Goal: Register for event/course

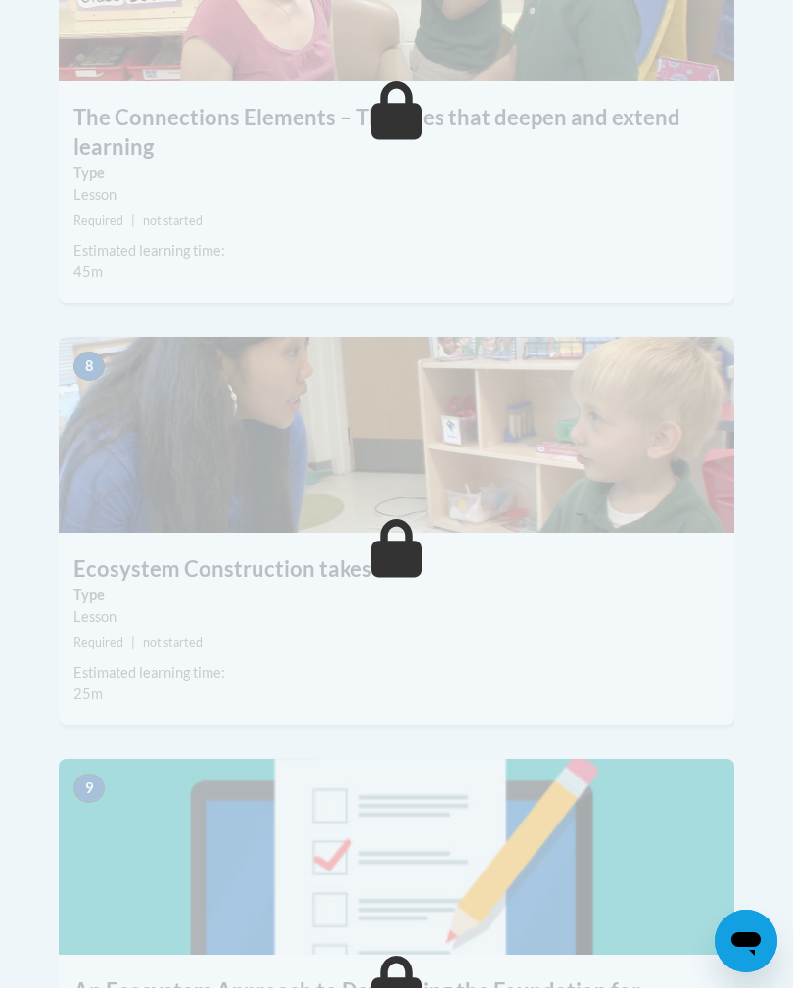
scroll to position [4013, 0]
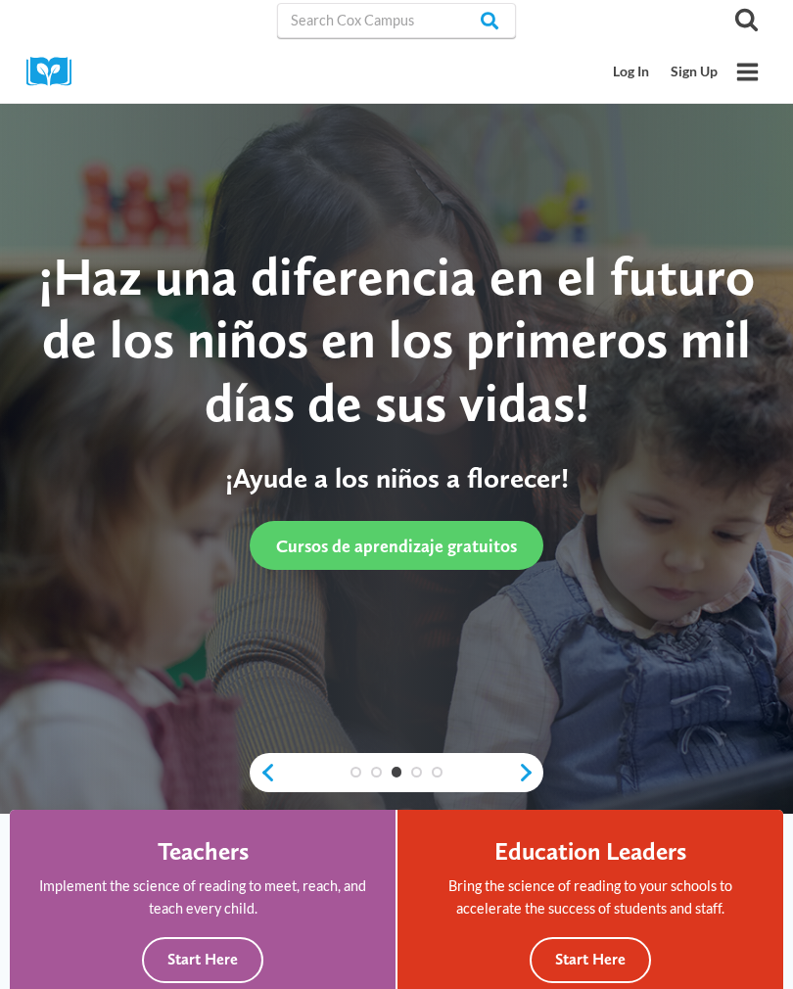
click at [626, 83] on link "Log In" at bounding box center [632, 72] width 58 height 36
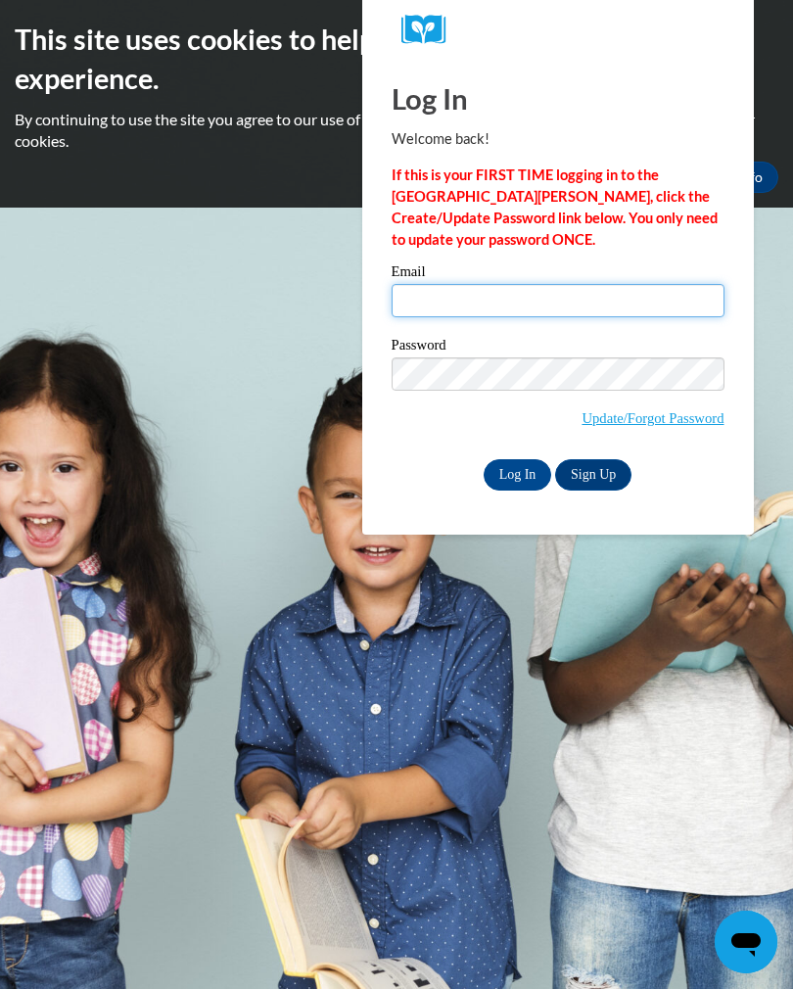
type input "[EMAIL_ADDRESS][DOMAIN_NAME]"
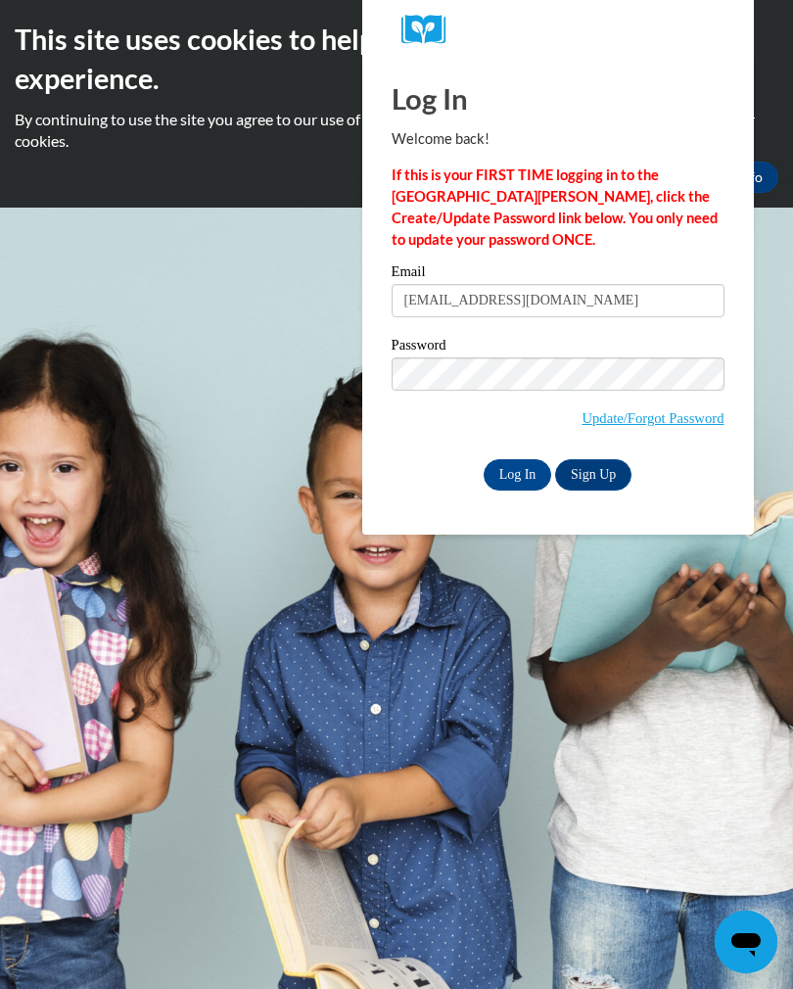
click at [519, 481] on input "Log In" at bounding box center [518, 474] width 69 height 31
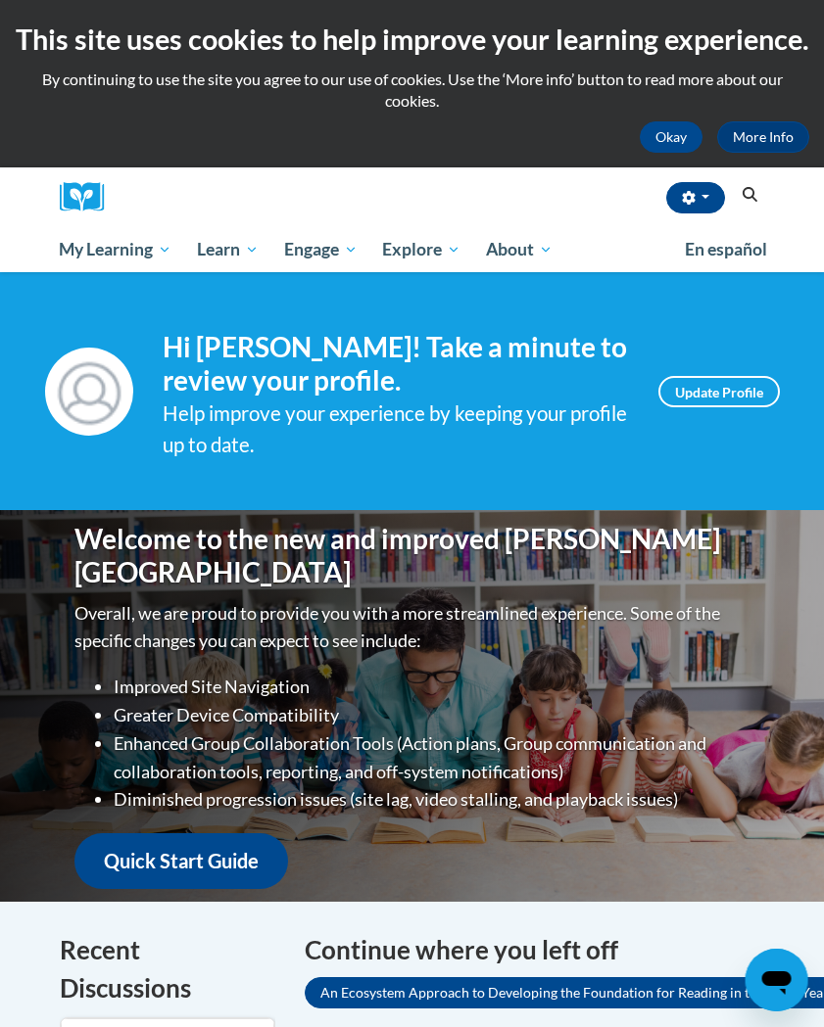
scroll to position [0, 1]
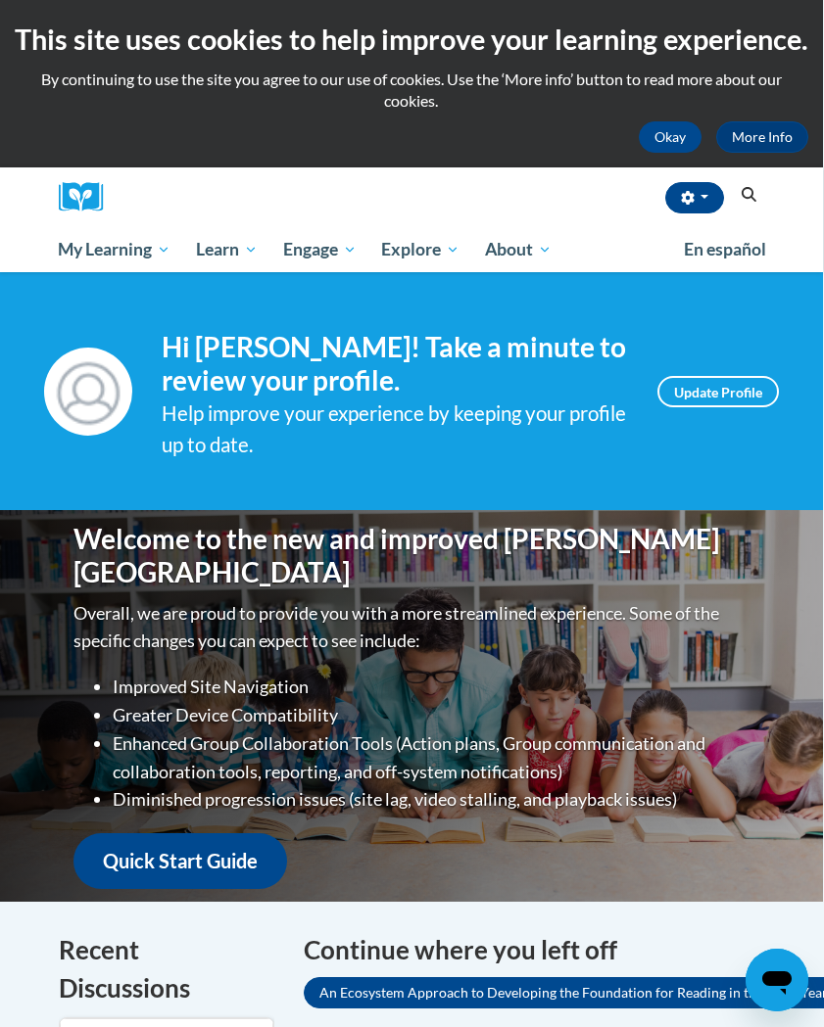
click at [0, 0] on span "My Course Progress" at bounding box center [0, 0] width 0 height 0
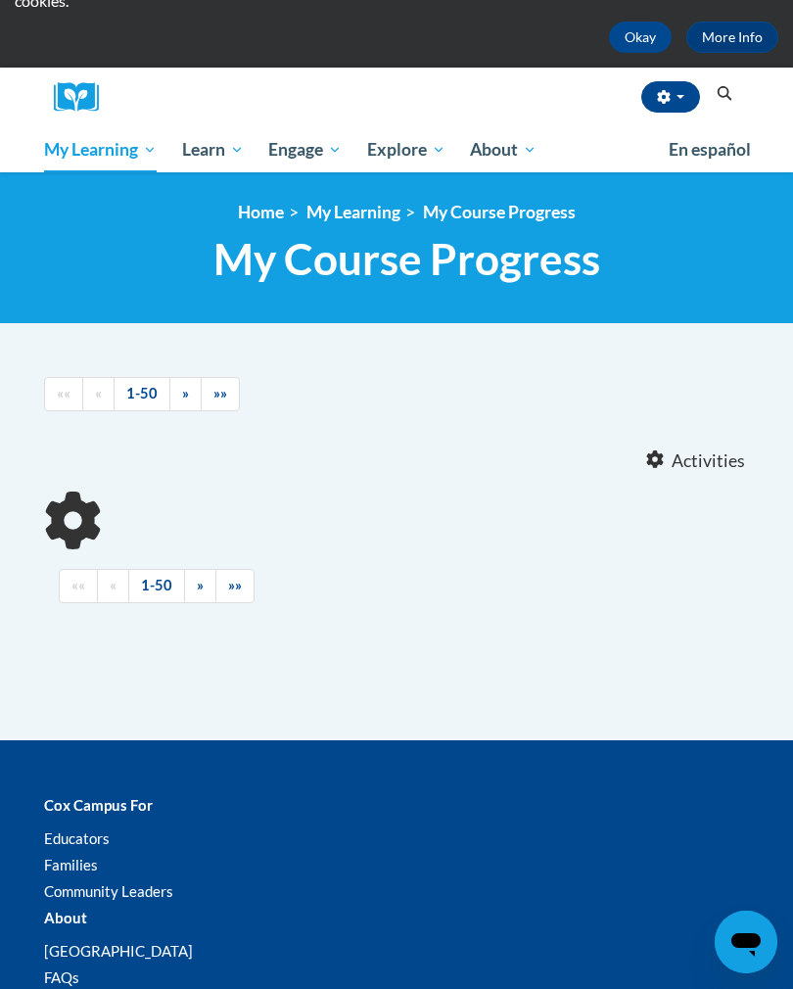
scroll to position [139, 0]
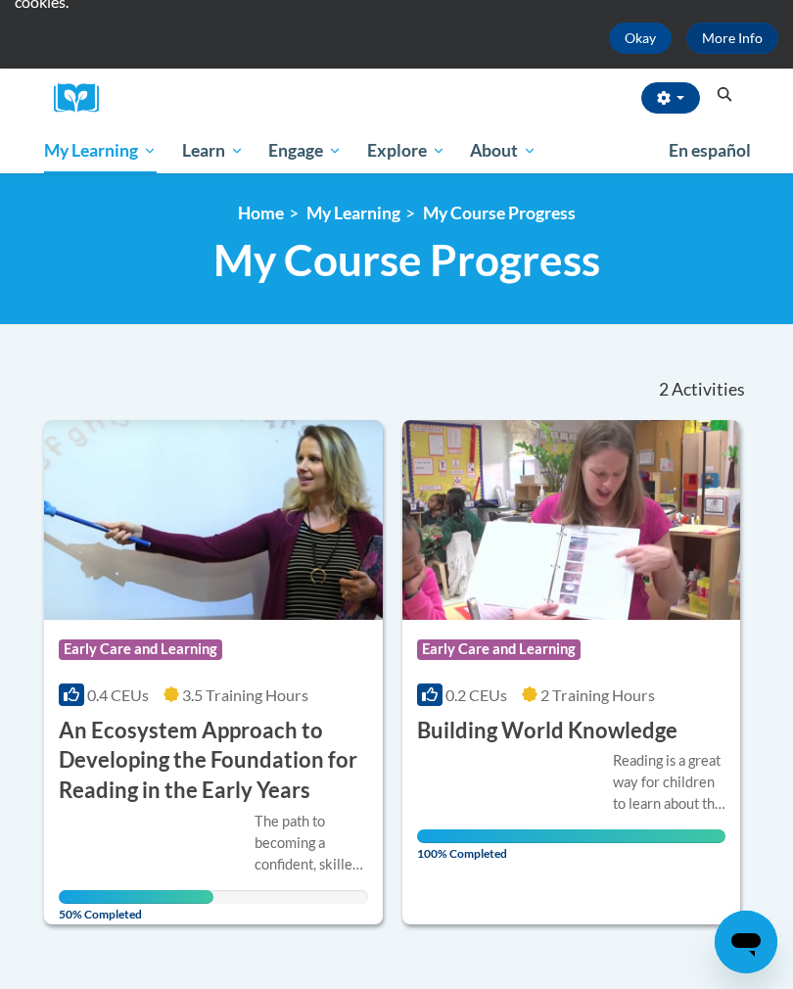
click at [313, 769] on h3 "An Ecosystem Approach to Developing the Foundation for Reading in the Early Yea…" at bounding box center [214, 761] width 310 height 90
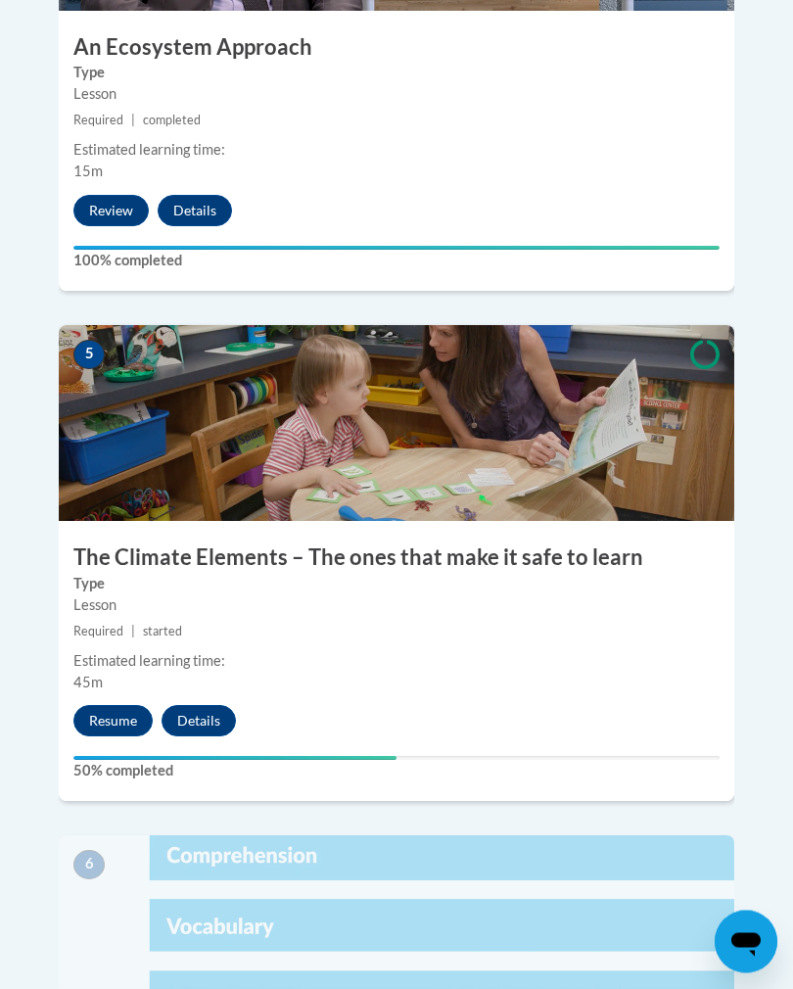
scroll to position [2642, 0]
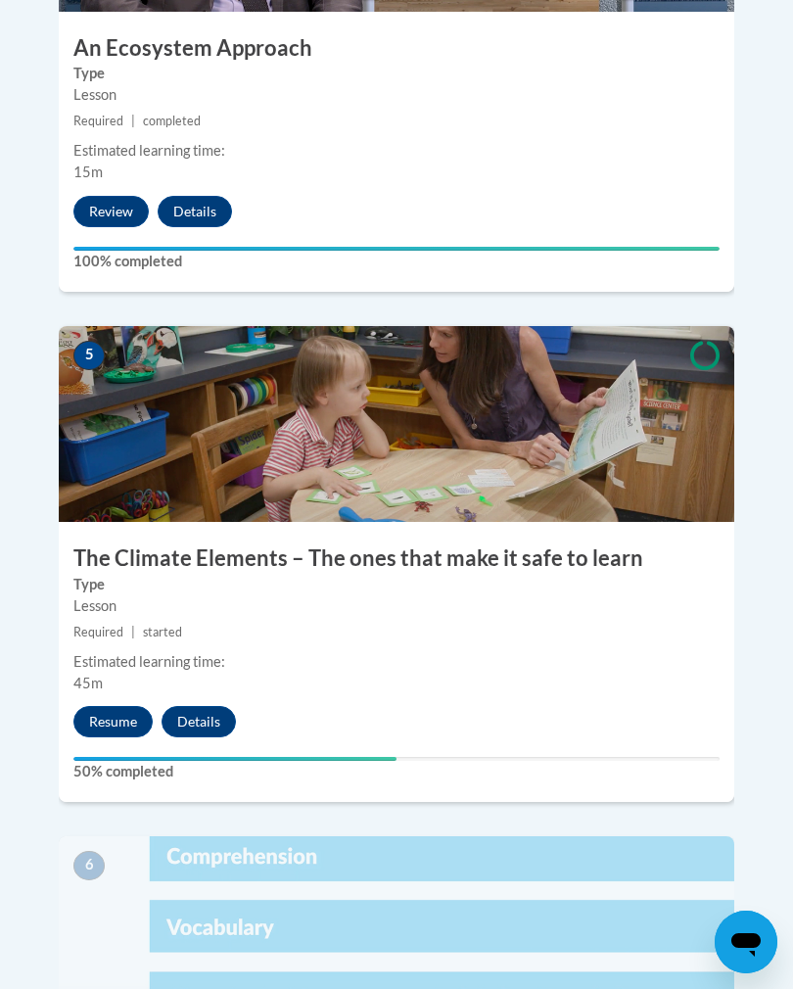
click at [122, 706] on button "Resume" at bounding box center [112, 721] width 79 height 31
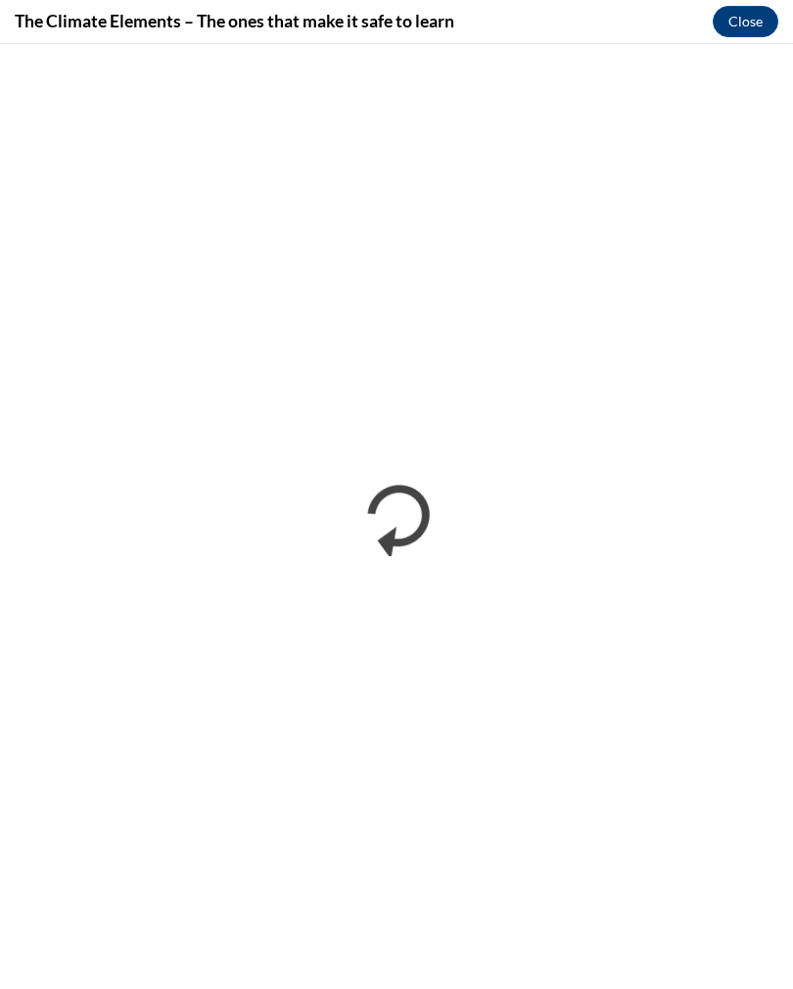
scroll to position [0, 0]
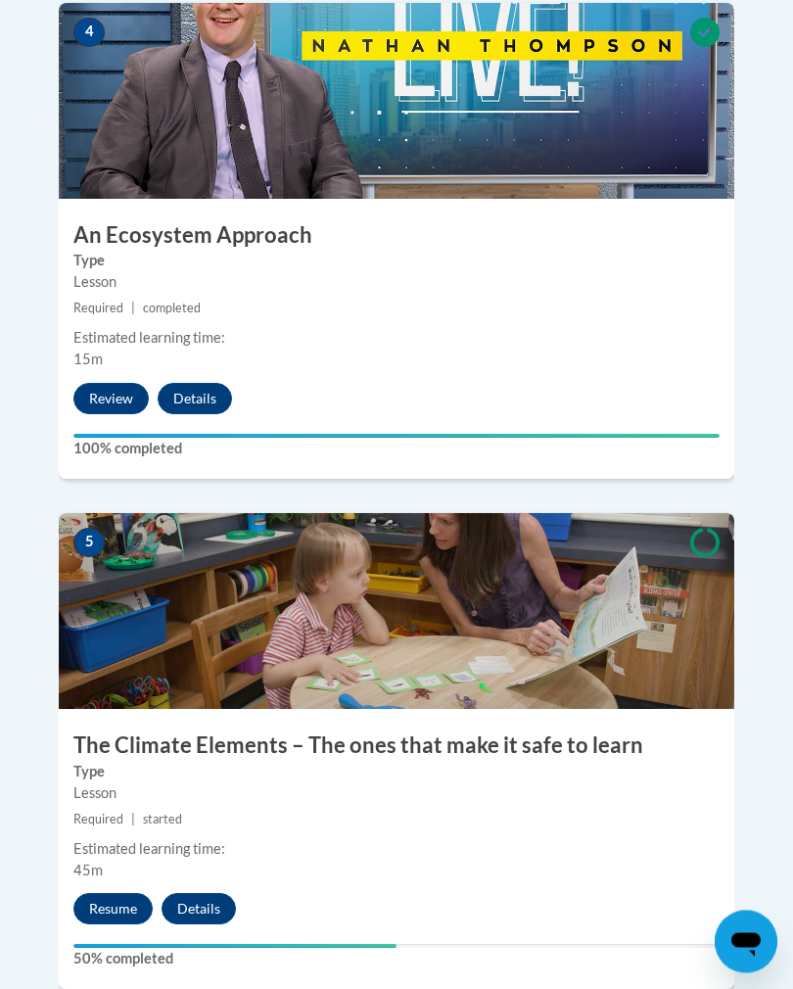
scroll to position [2455, 0]
click at [602, 554] on img at bounding box center [397, 611] width 676 height 196
click at [113, 893] on button "Resume" at bounding box center [112, 908] width 79 height 31
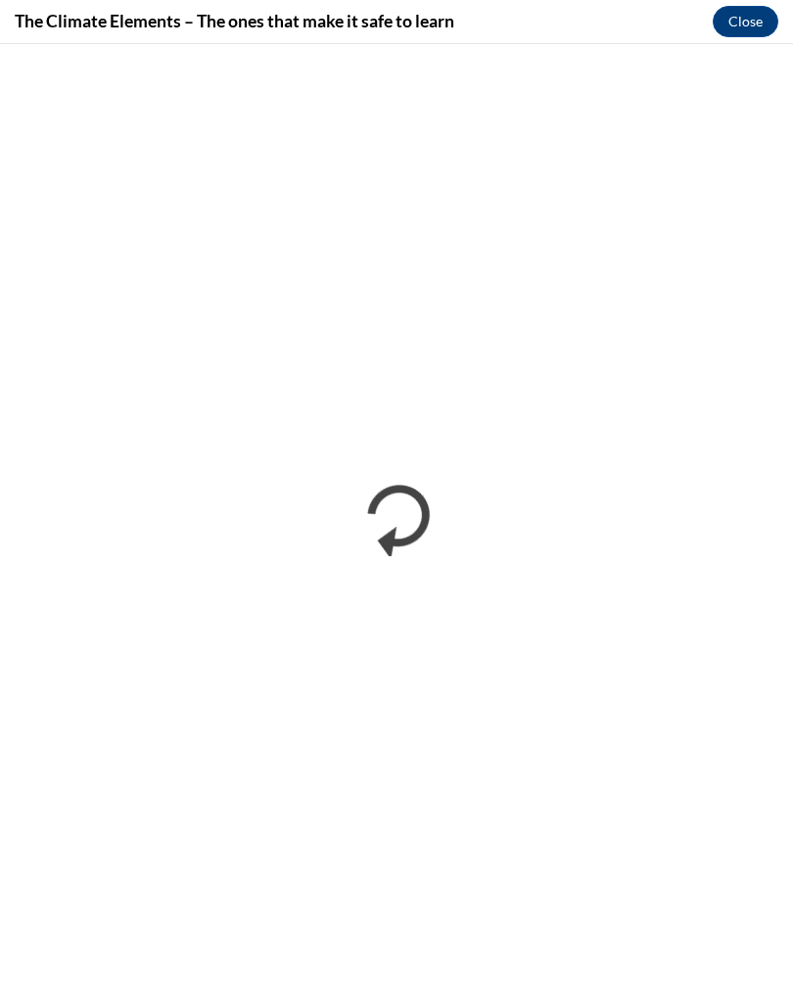
scroll to position [0, 0]
click at [740, 24] on button "Close" at bounding box center [746, 21] width 66 height 31
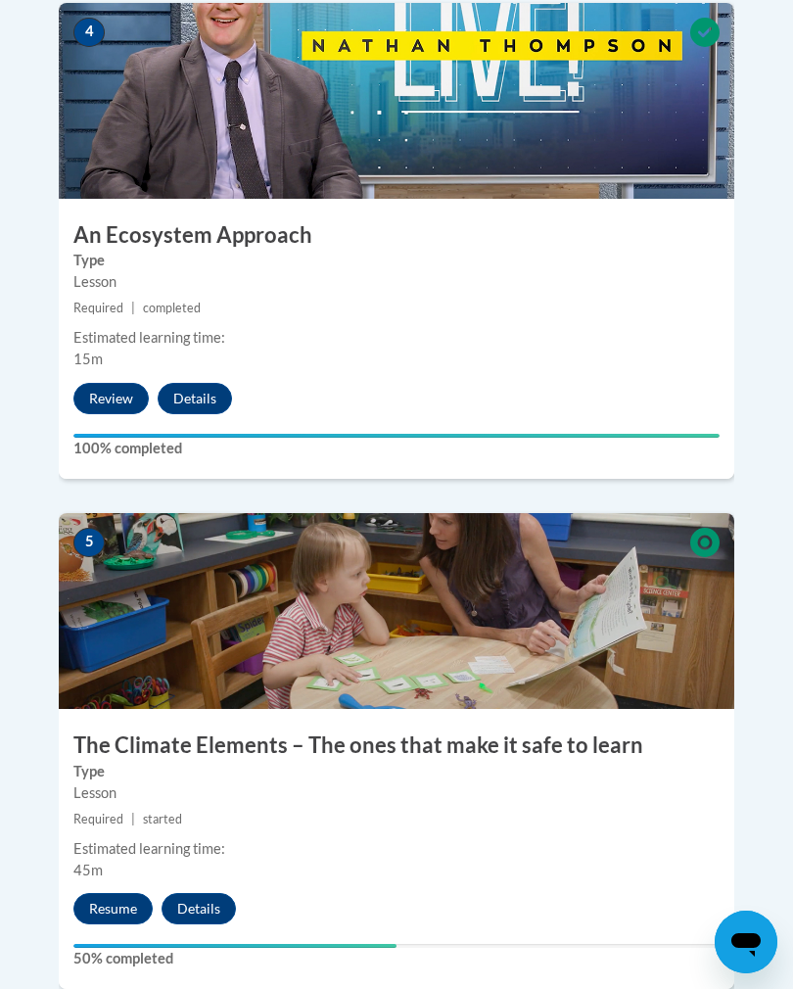
click at [192, 893] on button "Details" at bounding box center [199, 908] width 74 height 31
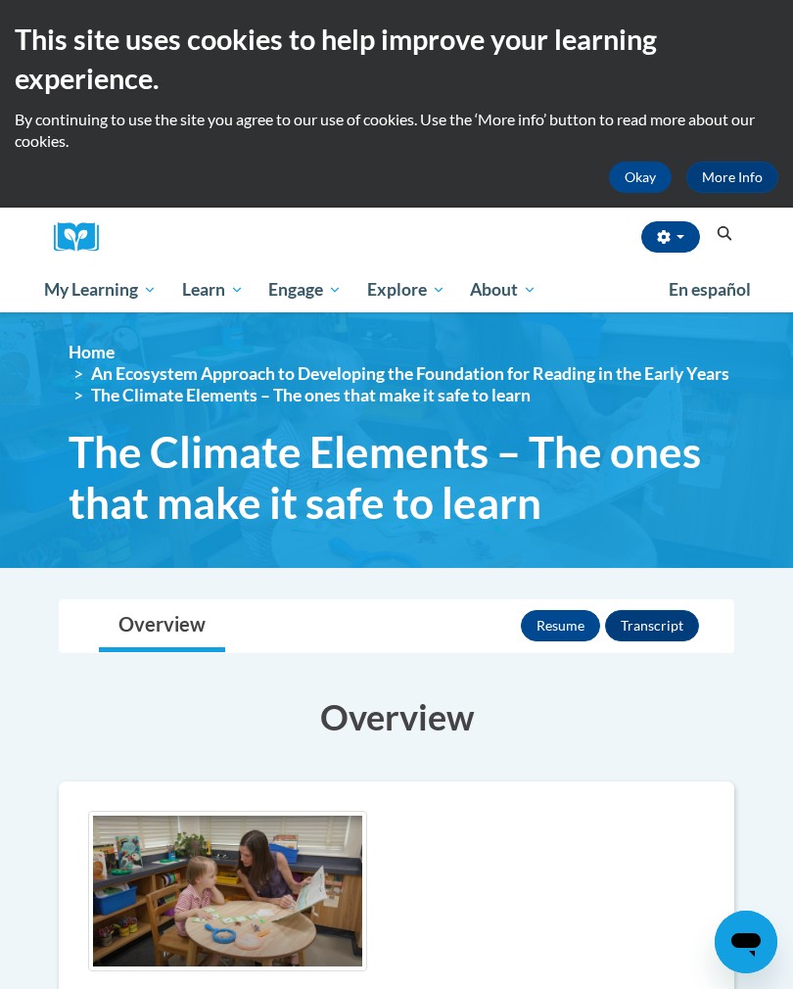
click at [556, 619] on button "Resume" at bounding box center [560, 625] width 79 height 31
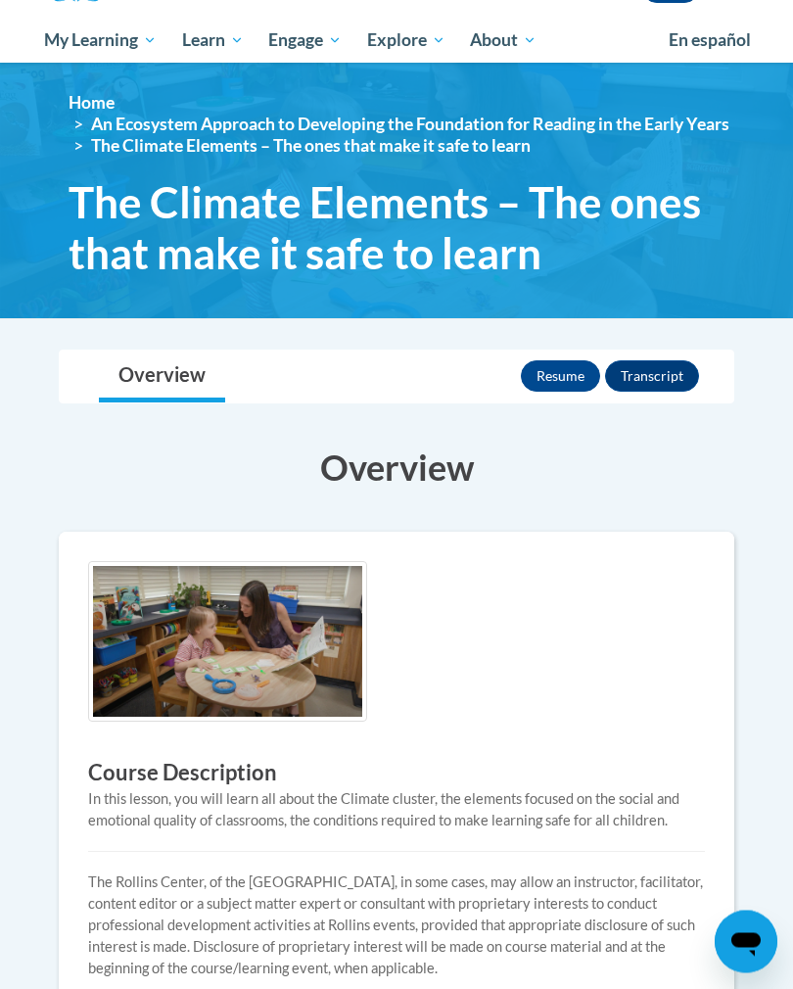
scroll to position [250, 0]
click at [573, 378] on button "Resume" at bounding box center [560, 375] width 79 height 31
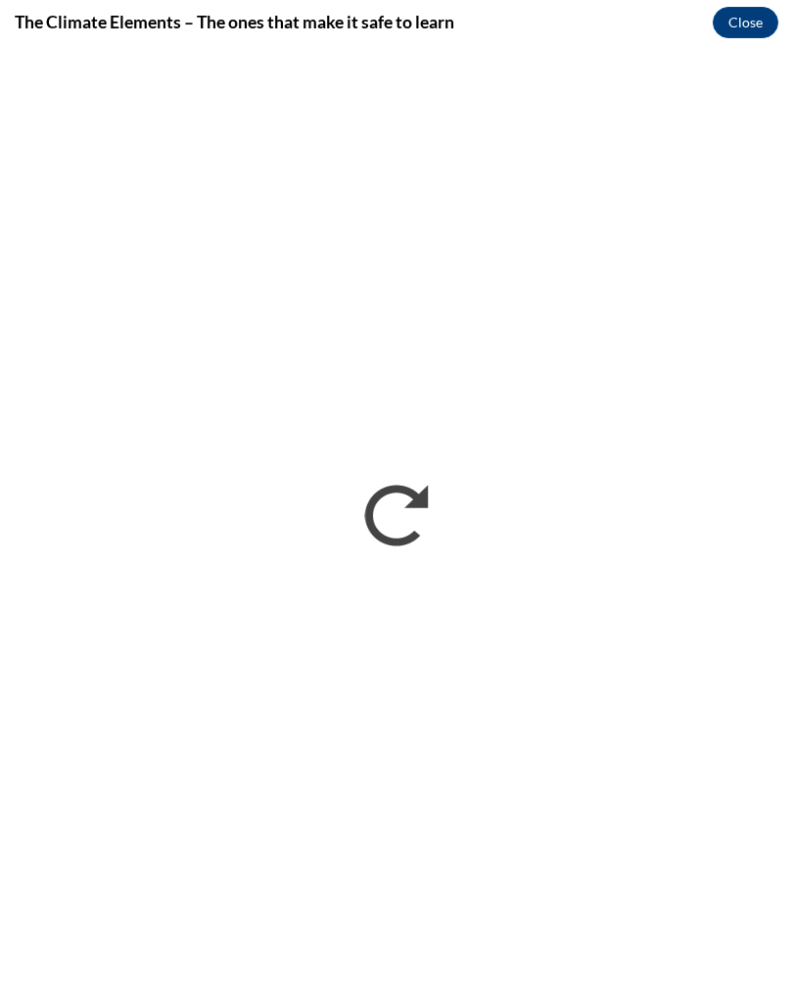
scroll to position [0, 0]
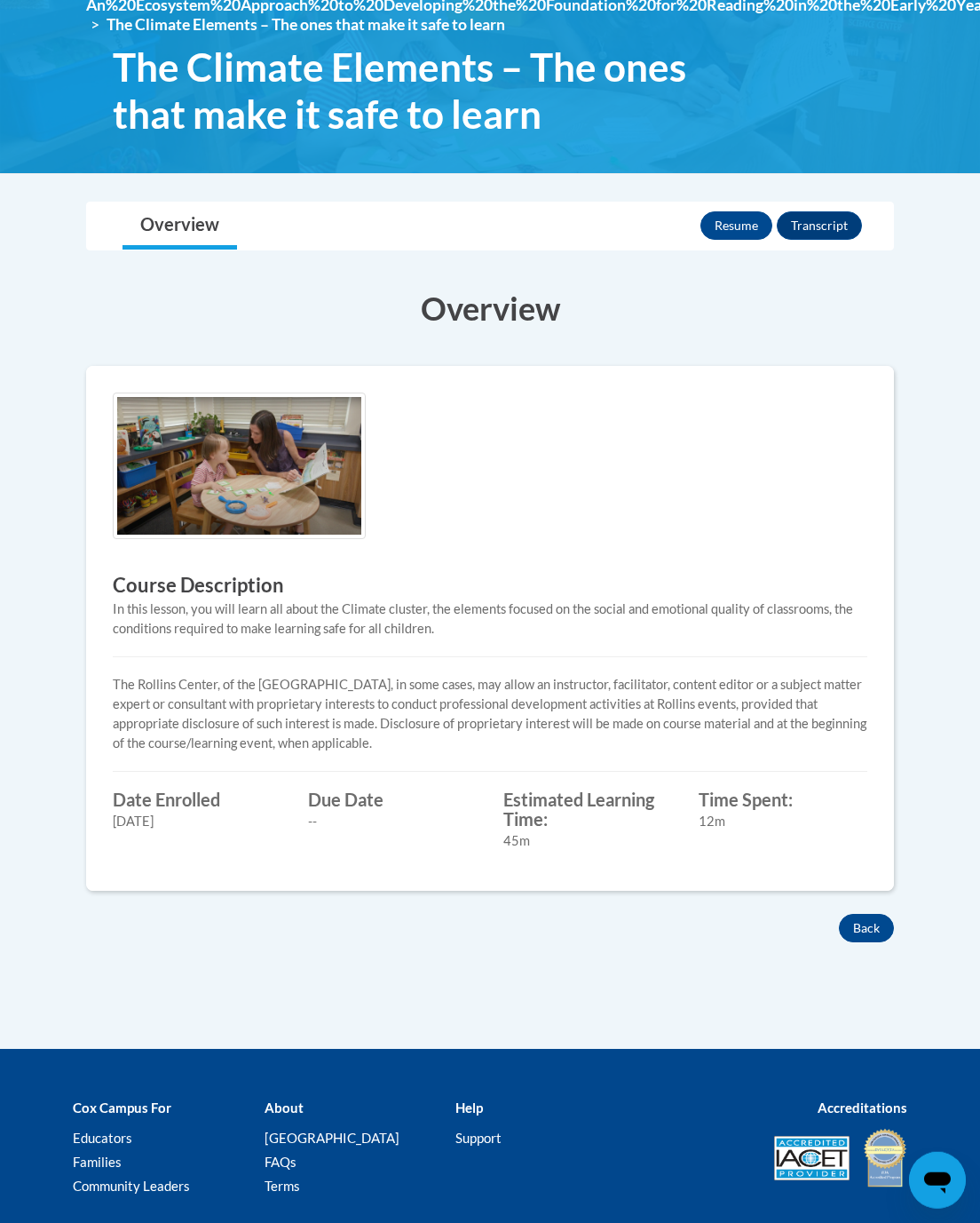
scroll to position [304, 0]
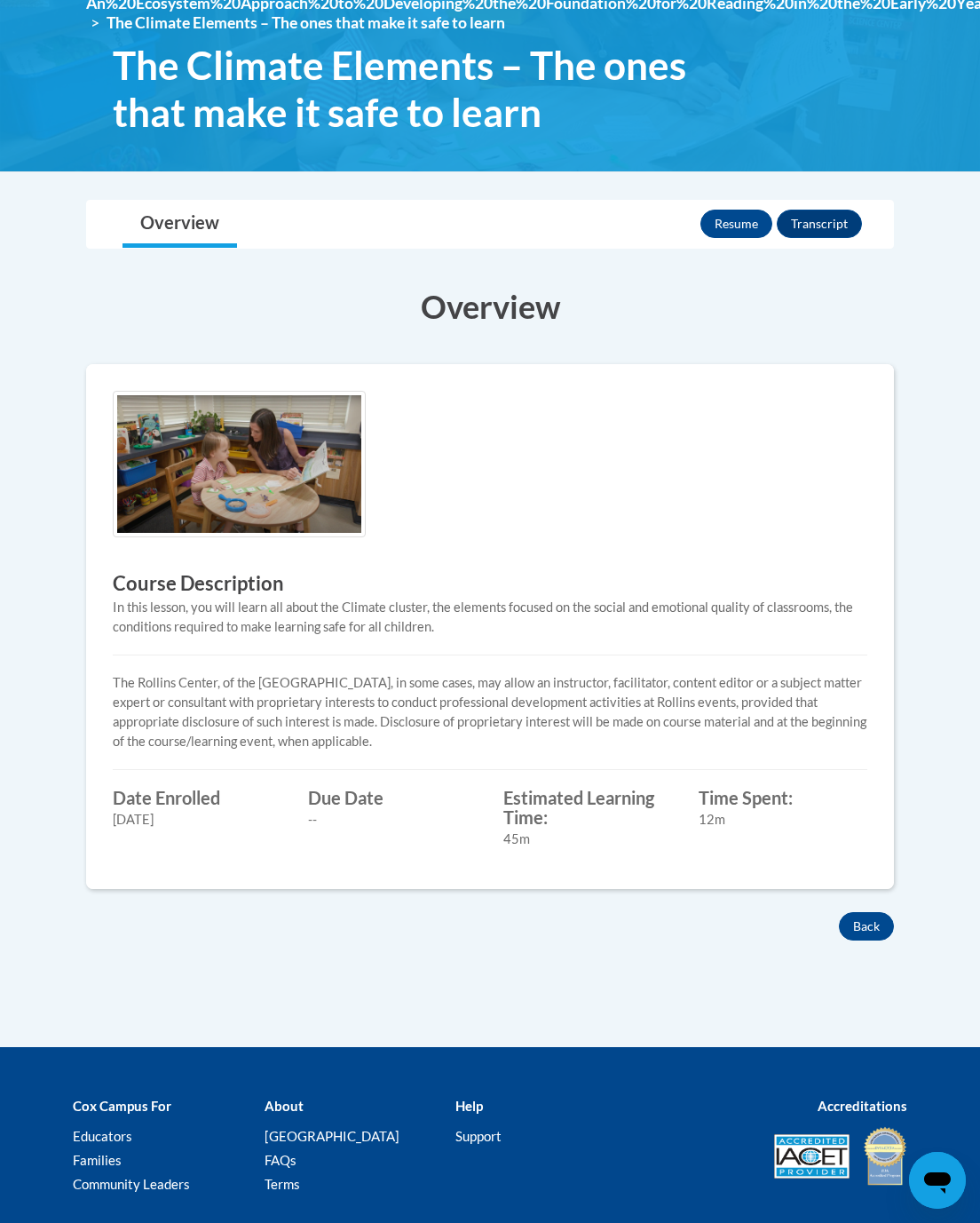
click at [861, 919] on button "Back" at bounding box center [867, 926] width 55 height 28
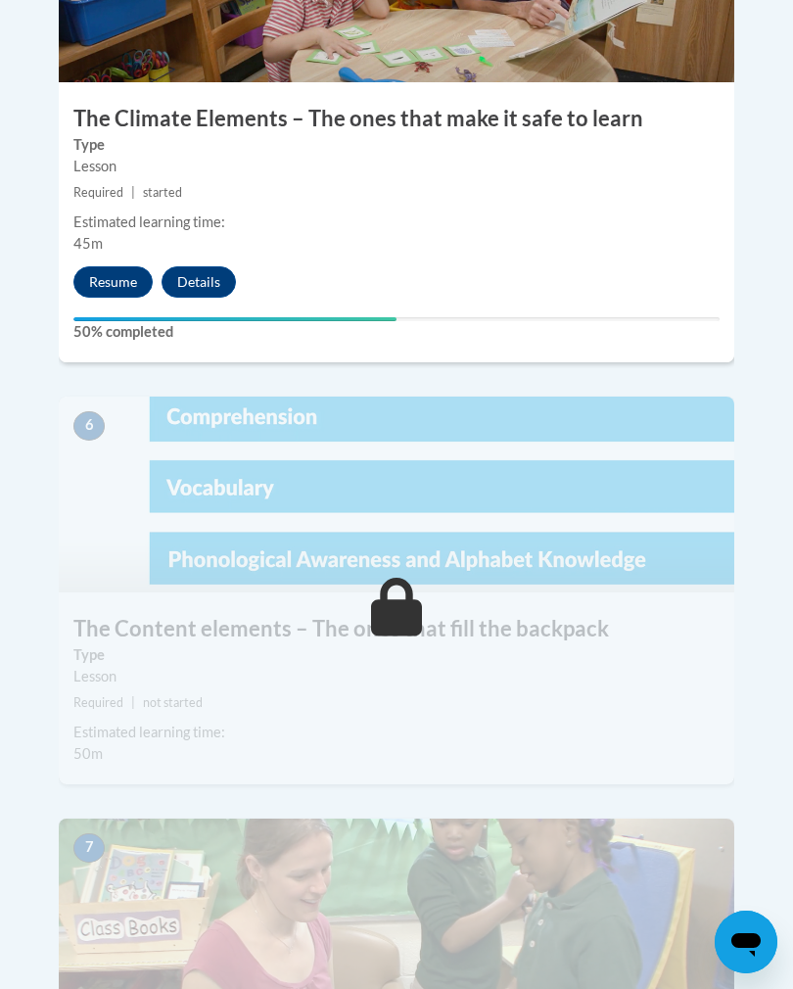
scroll to position [3081, 0]
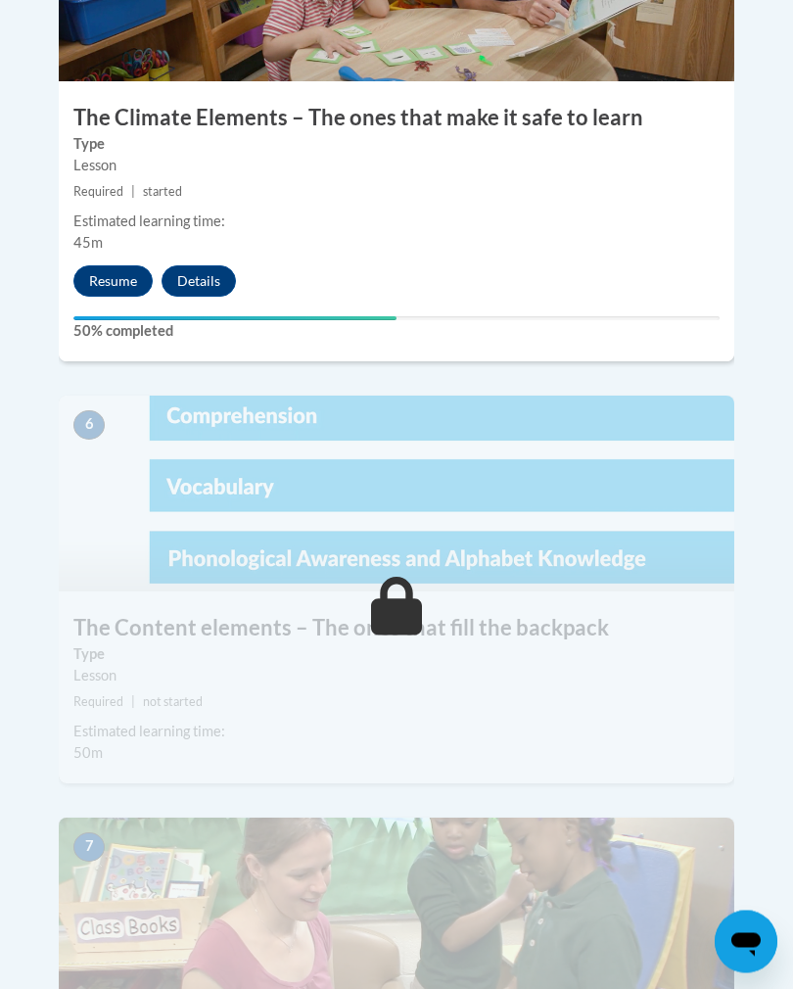
click at [122, 266] on button "Resume" at bounding box center [112, 281] width 79 height 31
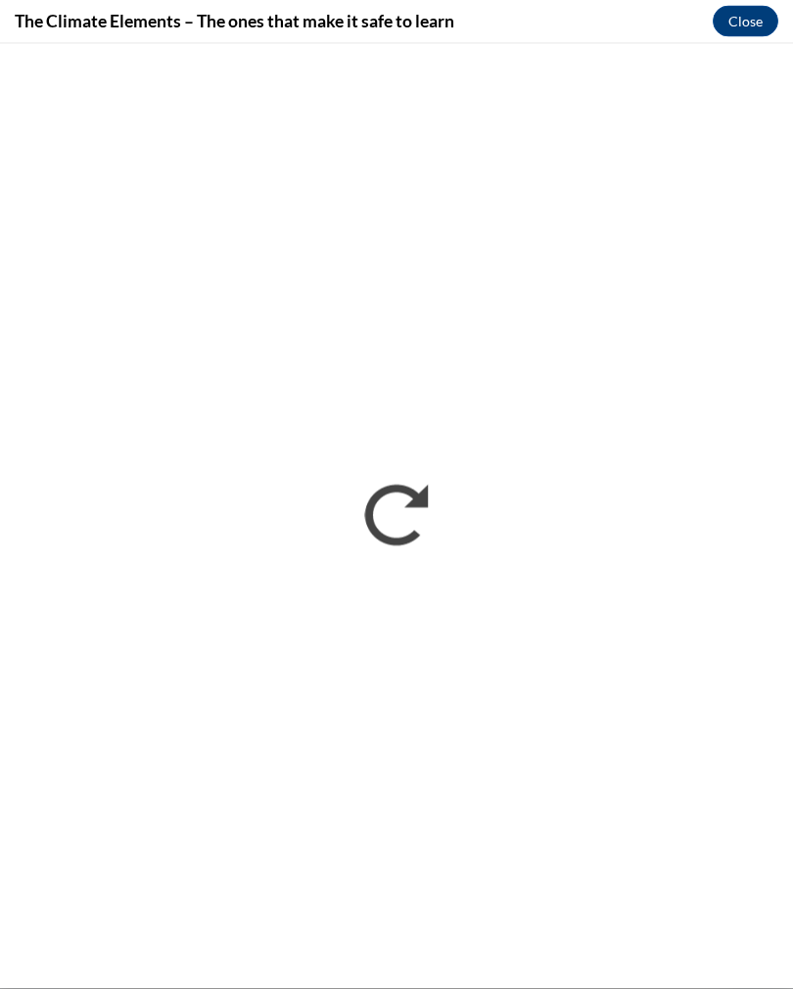
scroll to position [2302, 0]
click at [756, 24] on button "Close" at bounding box center [746, 21] width 66 height 31
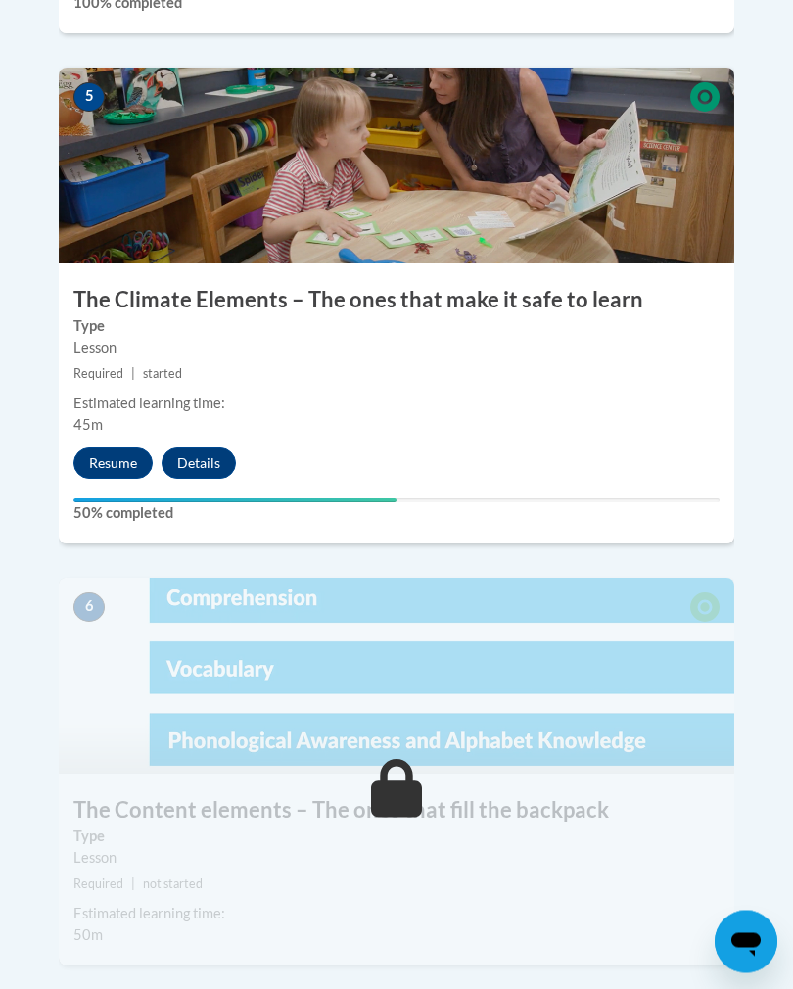
scroll to position [2900, 0]
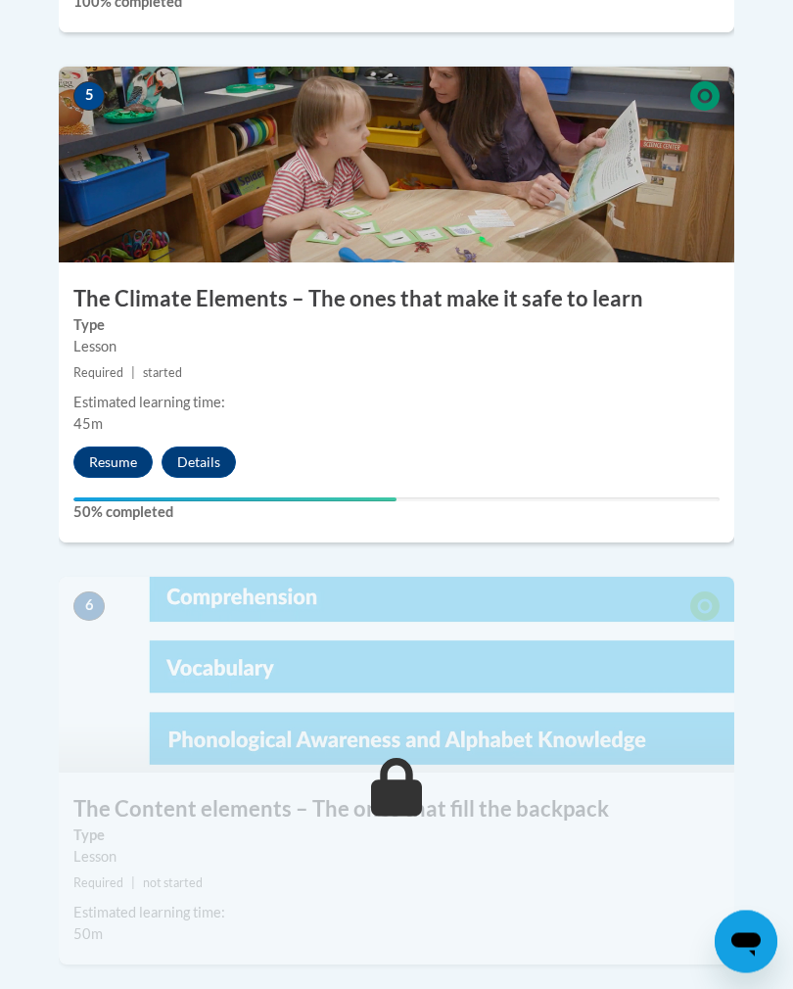
click at [117, 448] on button "Resume" at bounding box center [112, 463] width 79 height 31
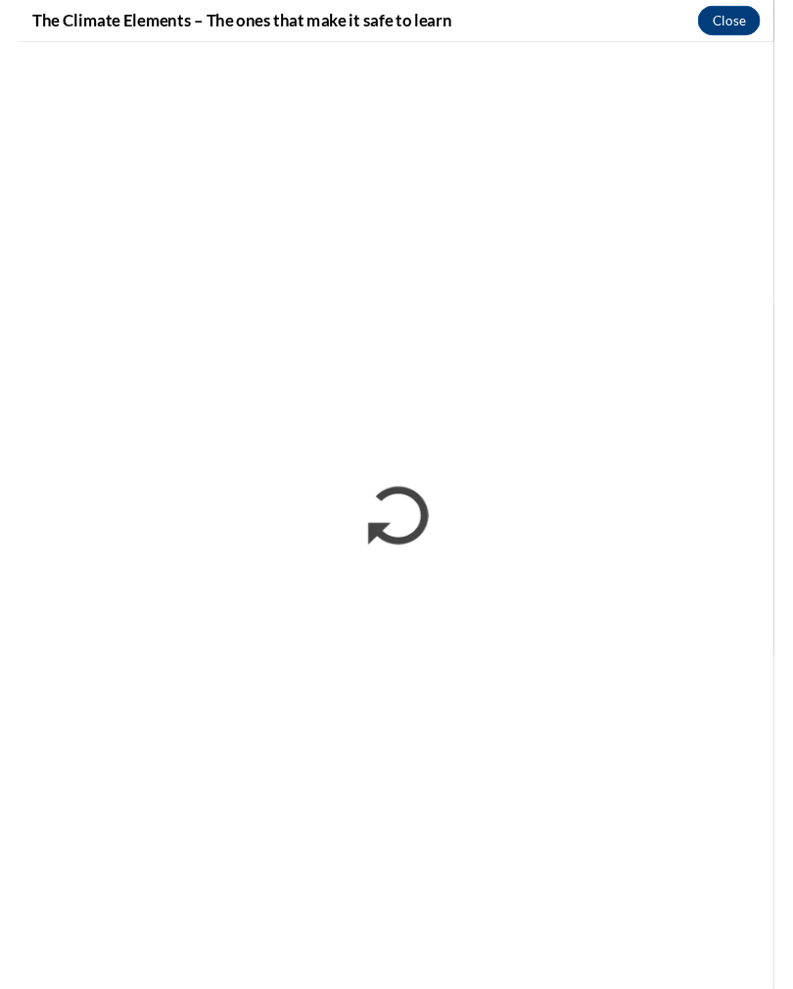
scroll to position [2901, 0]
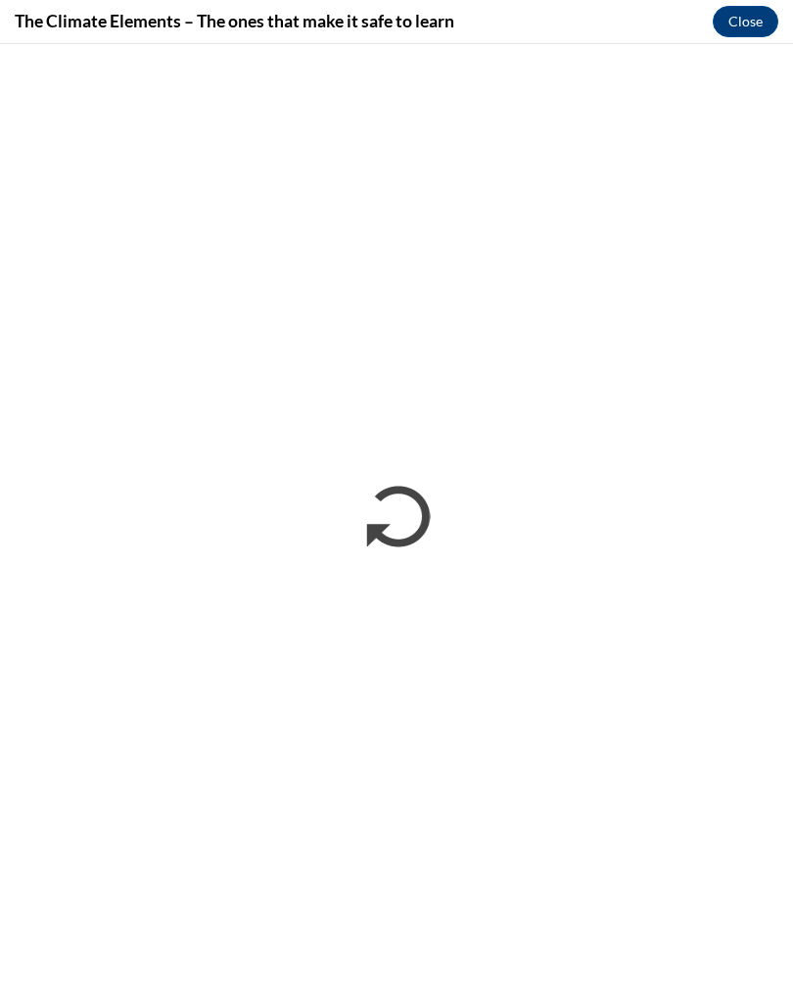
click at [747, 25] on button "Close" at bounding box center [746, 21] width 66 height 31
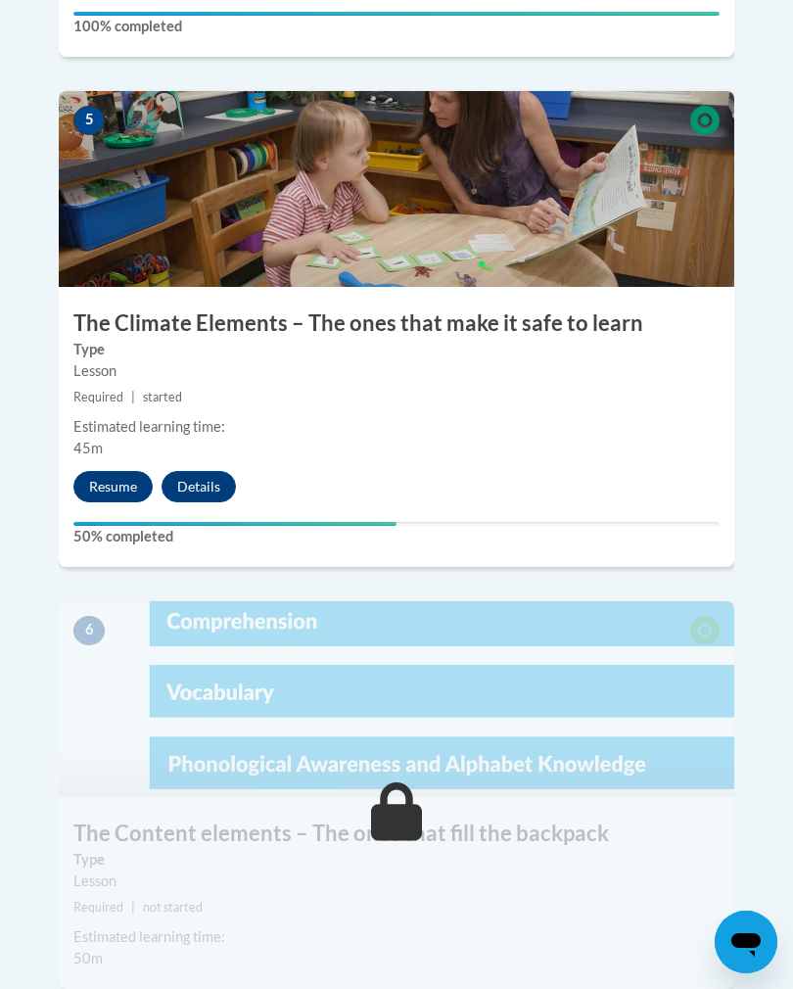
scroll to position [2876, 0]
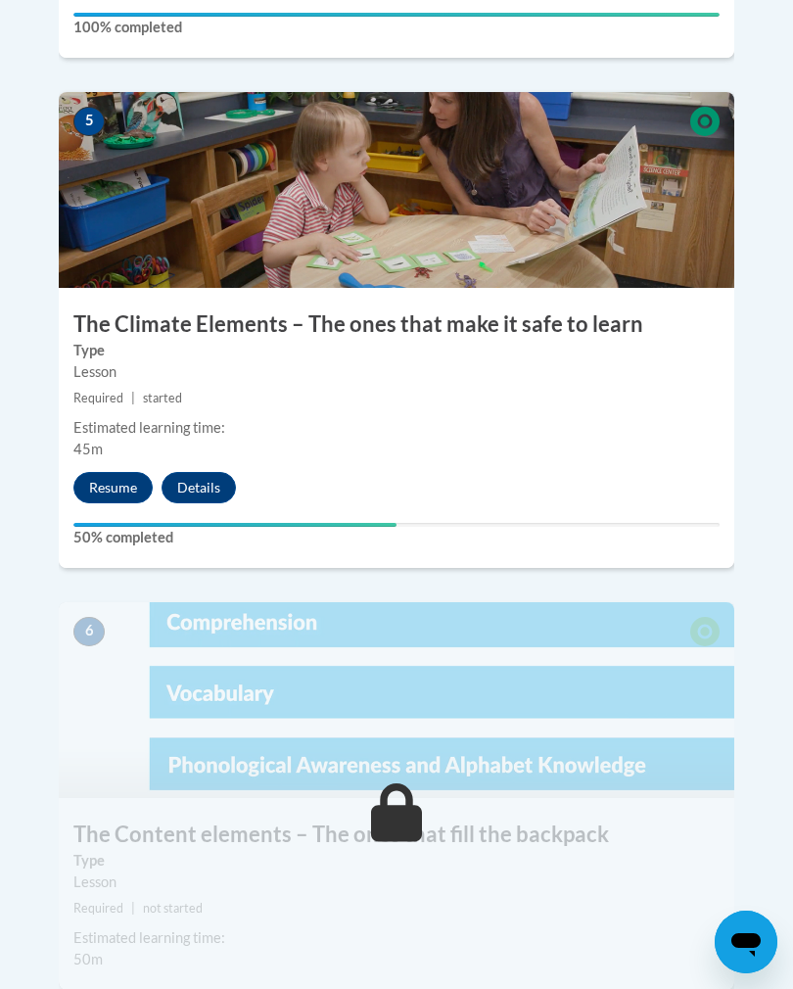
click at [396, 523] on div "Your progress" at bounding box center [234, 525] width 323 height 4
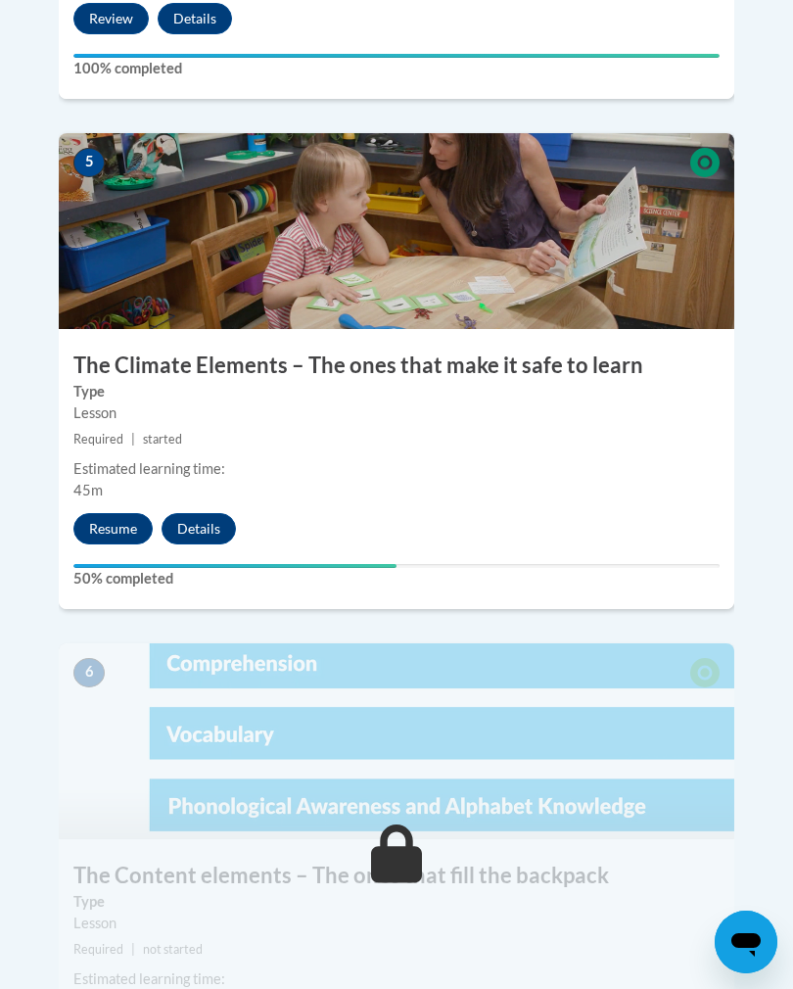
scroll to position [2834, 0]
click at [123, 514] on button "Resume" at bounding box center [112, 529] width 79 height 31
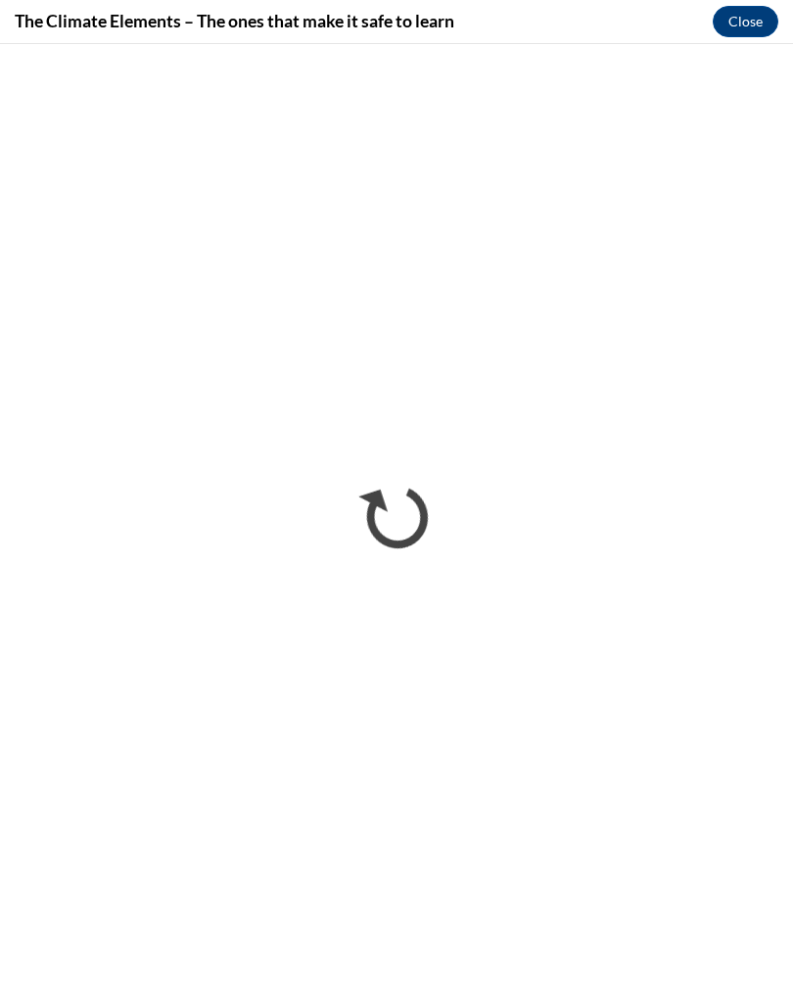
scroll to position [0, 0]
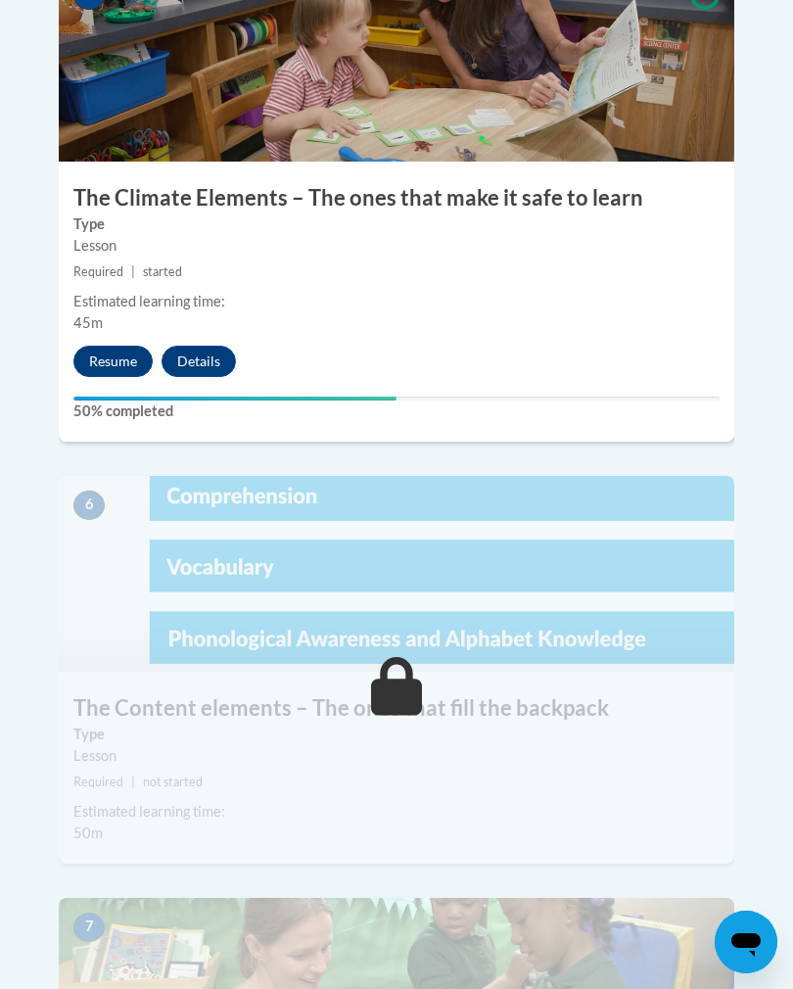
scroll to position [3122, 0]
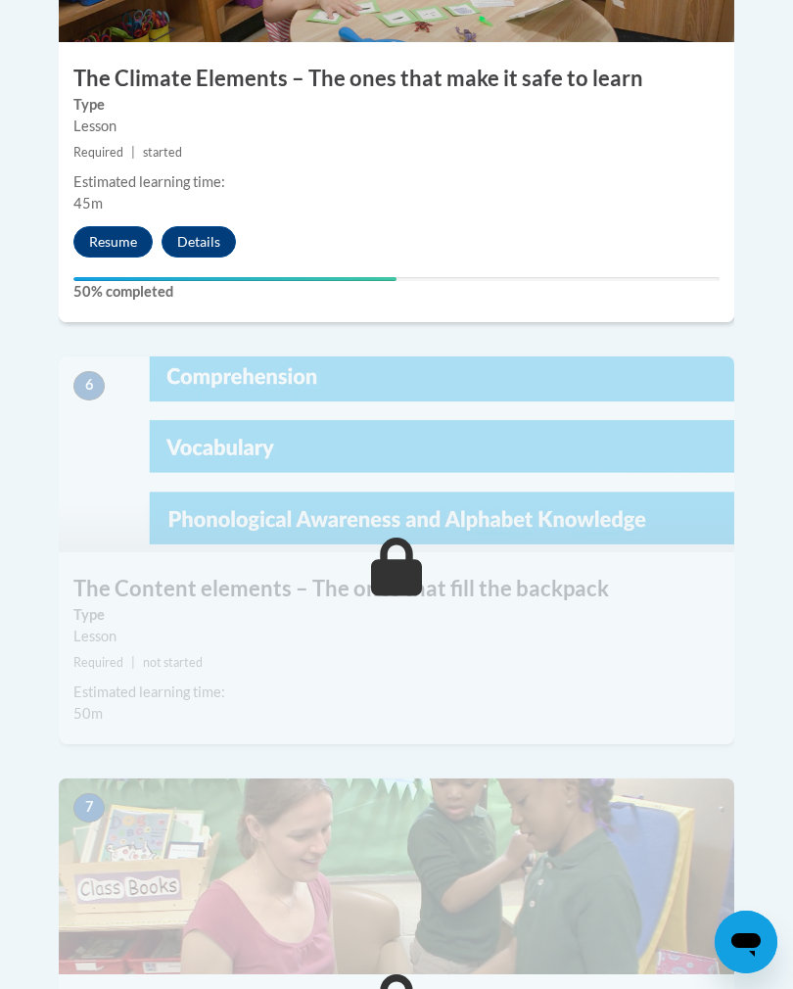
click at [472, 357] on img at bounding box center [397, 455] width 676 height 196
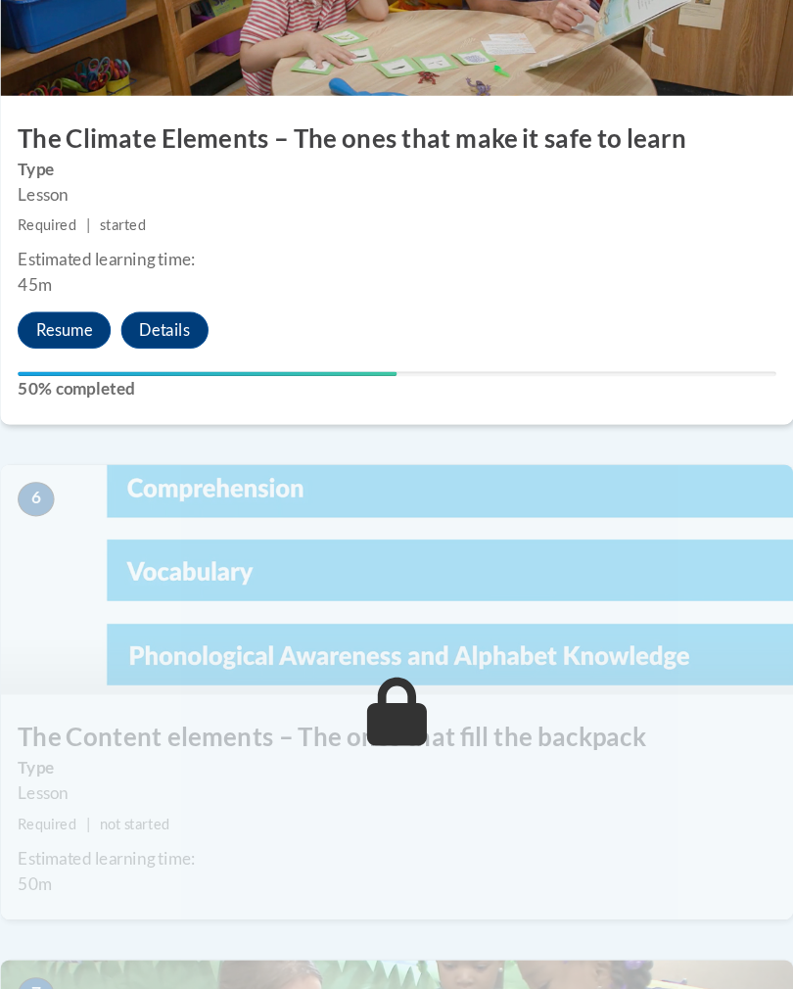
click at [427, 402] on img at bounding box center [397, 494] width 676 height 196
click at [145, 441] on img at bounding box center [397, 494] width 676 height 196
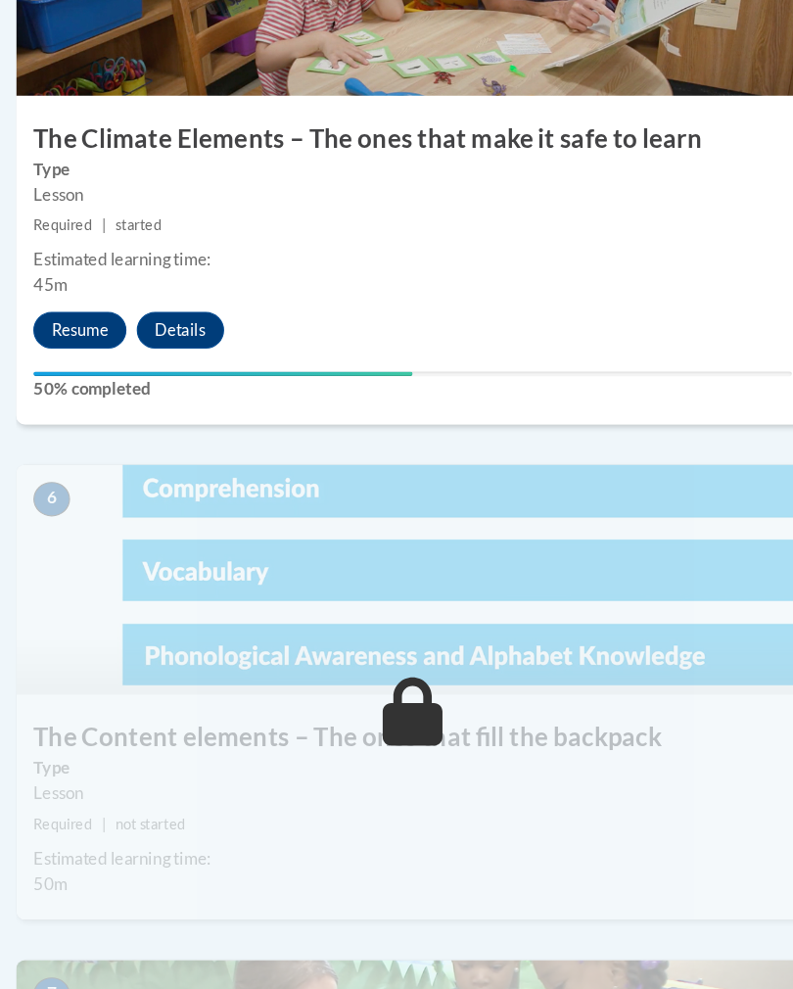
click at [346, 316] on div "Your progress" at bounding box center [234, 318] width 323 height 4
click at [162, 265] on button "Details" at bounding box center [199, 280] width 74 height 31
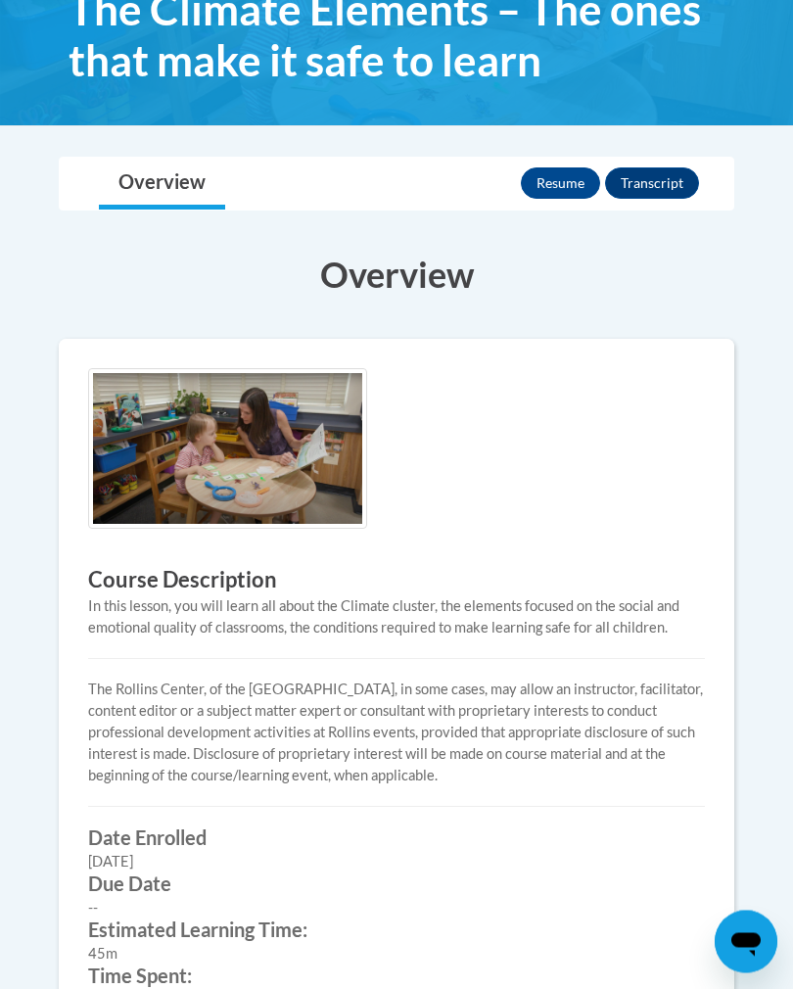
click at [164, 163] on link "Overview" at bounding box center [162, 185] width 126 height 52
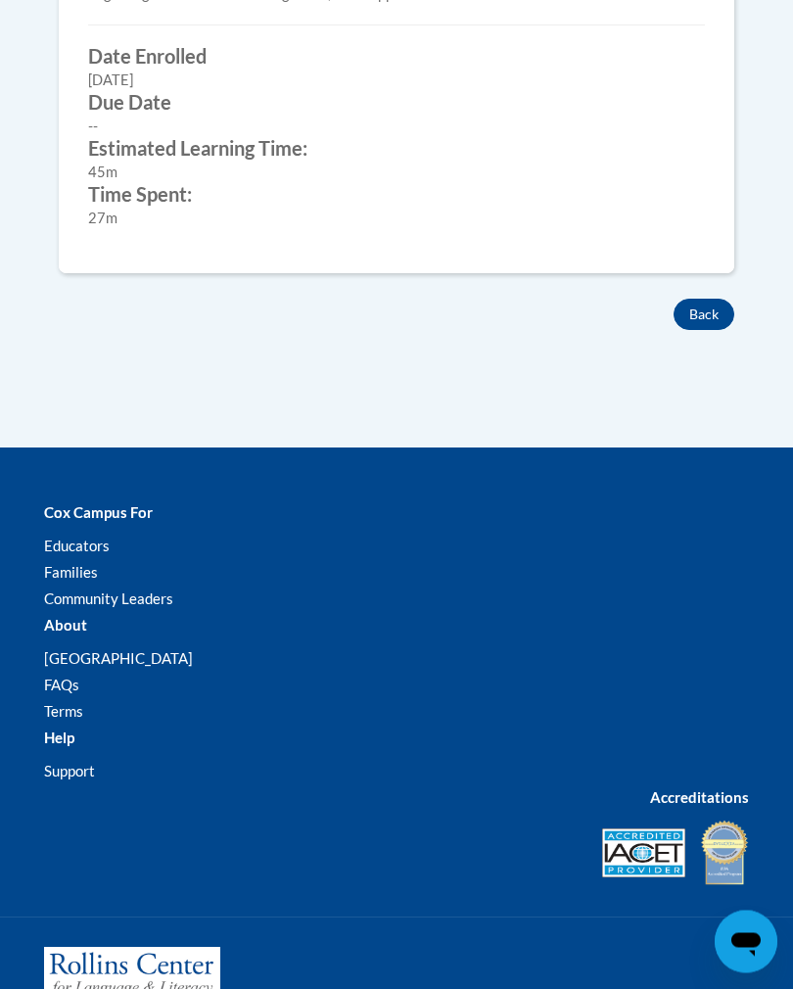
scroll to position [1227, 0]
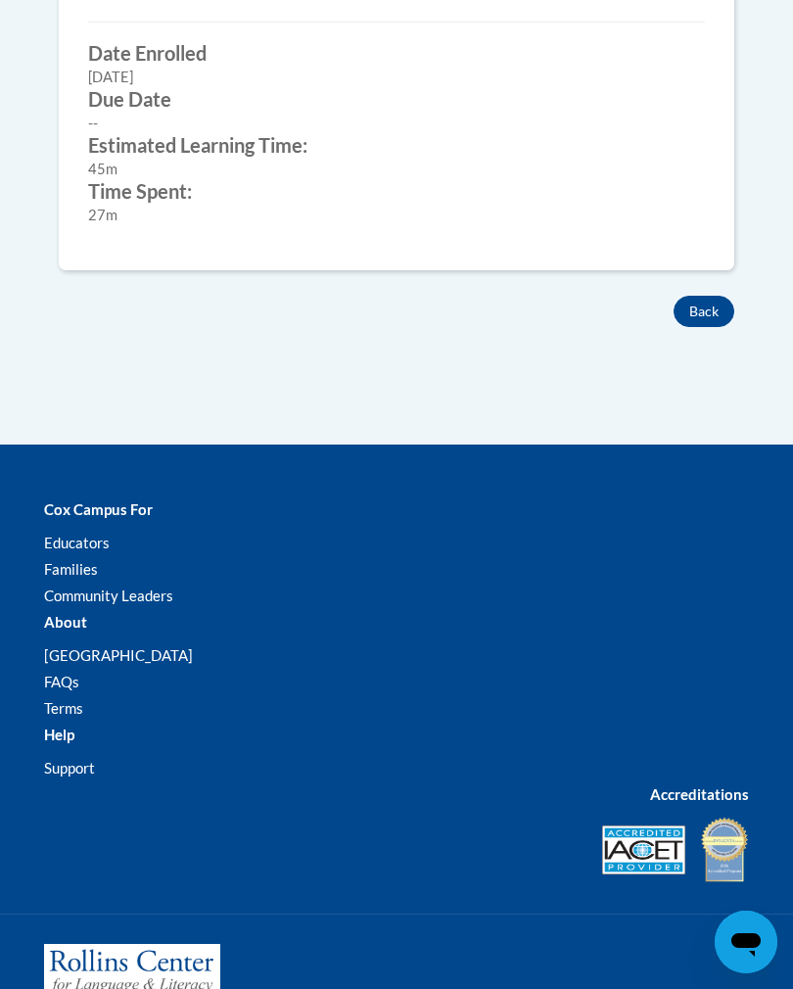
click at [709, 312] on button "Back" at bounding box center [704, 311] width 61 height 31
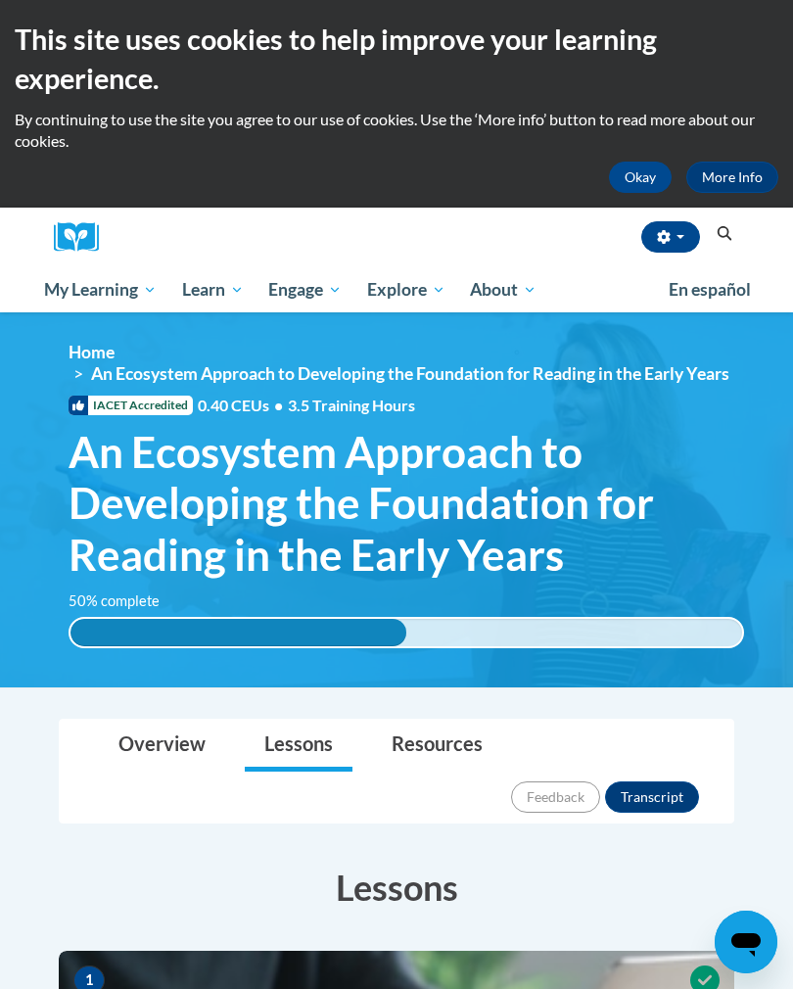
click at [648, 176] on button "Okay" at bounding box center [640, 177] width 63 height 31
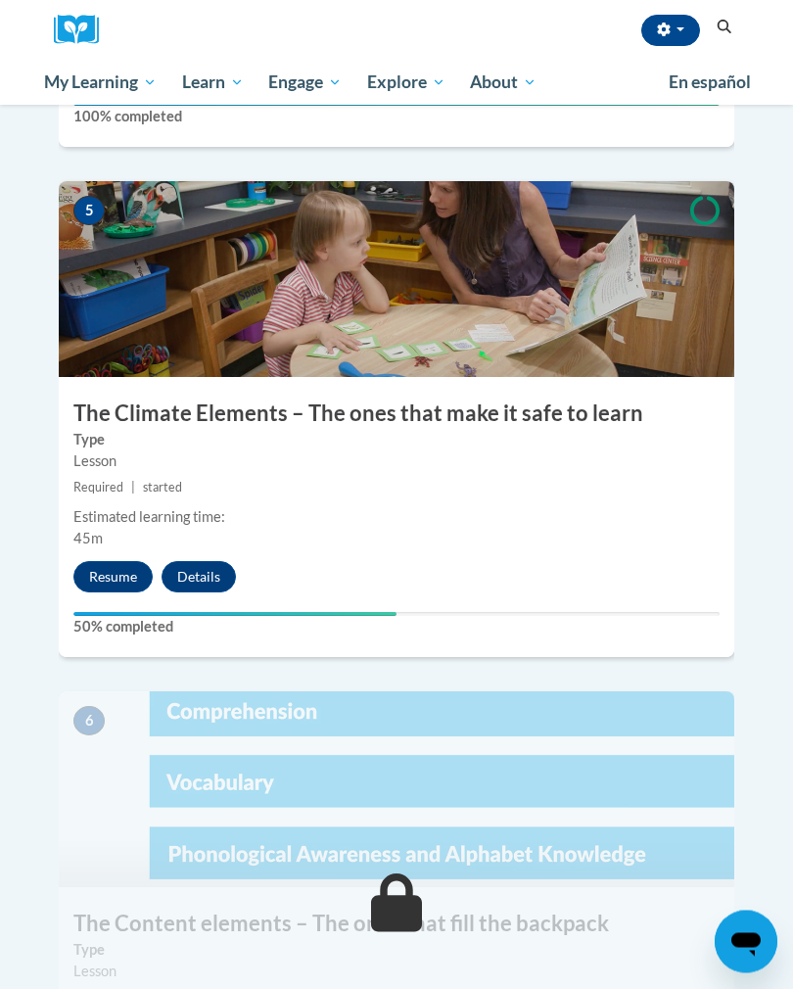
scroll to position [2588, 0]
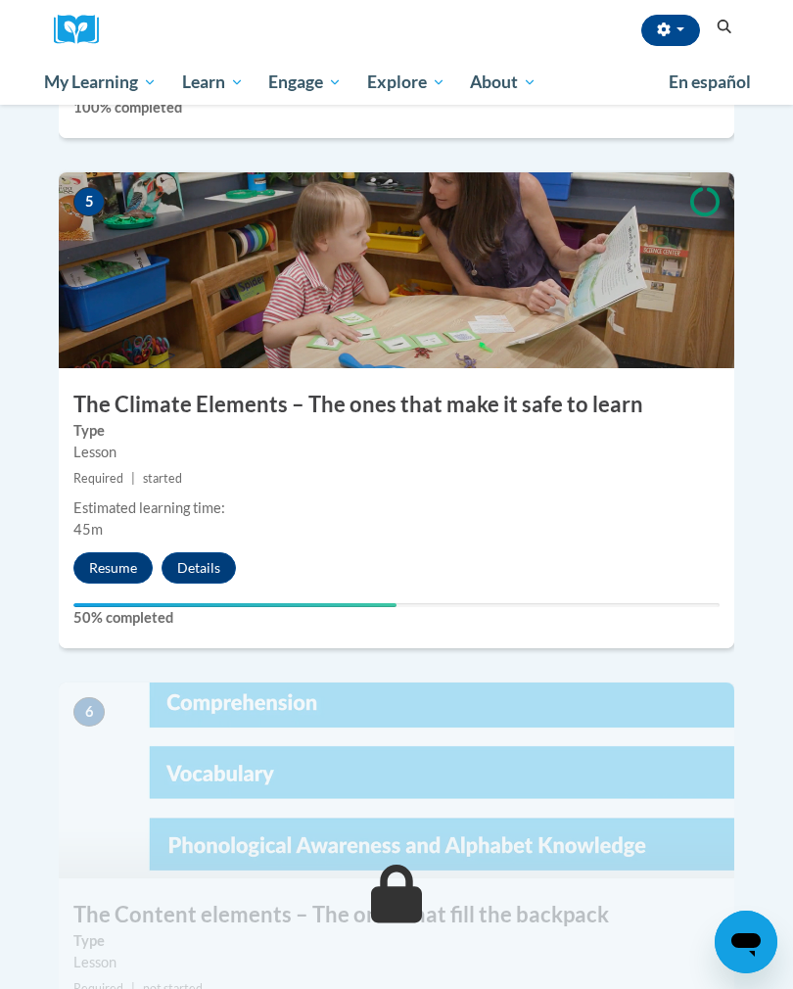
click at [109, 552] on button "Resume" at bounding box center [112, 567] width 79 height 31
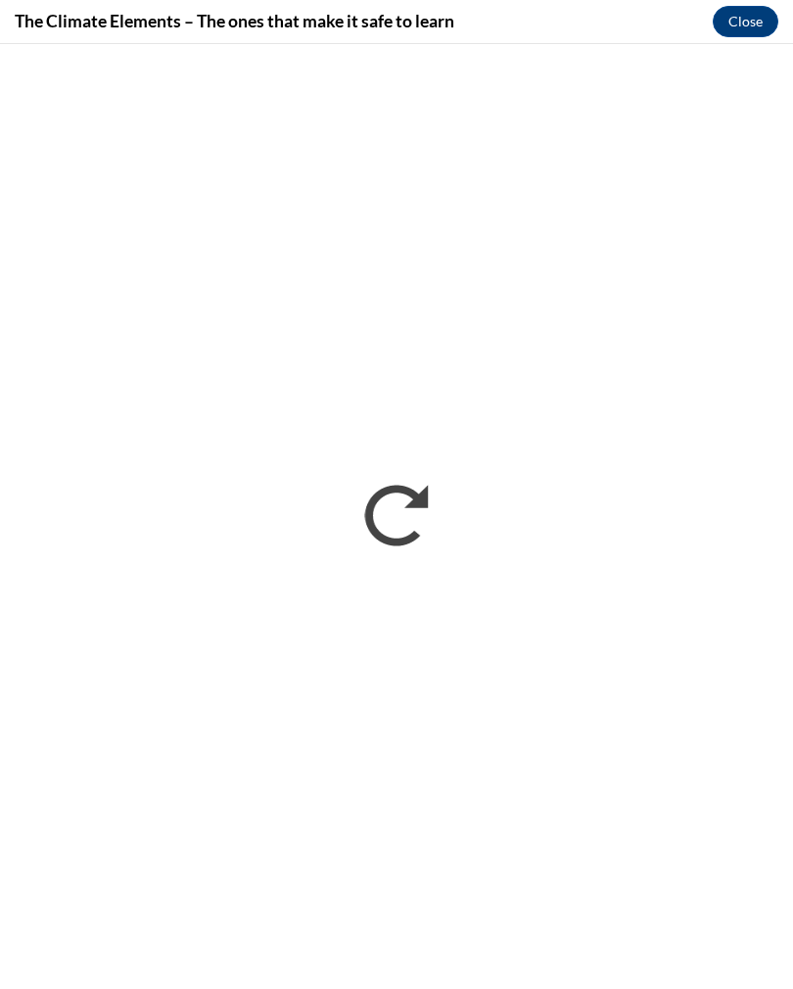
scroll to position [0, 0]
click at [750, 18] on button "Close" at bounding box center [746, 21] width 66 height 31
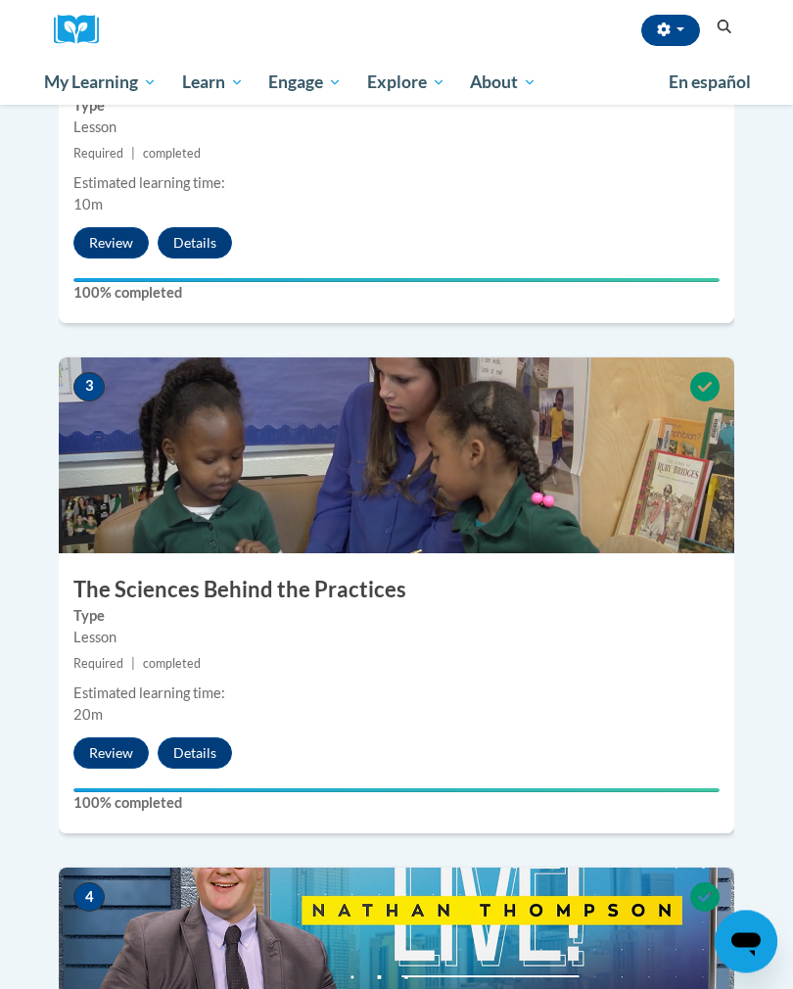
scroll to position [1382, 0]
click at [0, 0] on span "My Course Progress" at bounding box center [0, 0] width 0 height 0
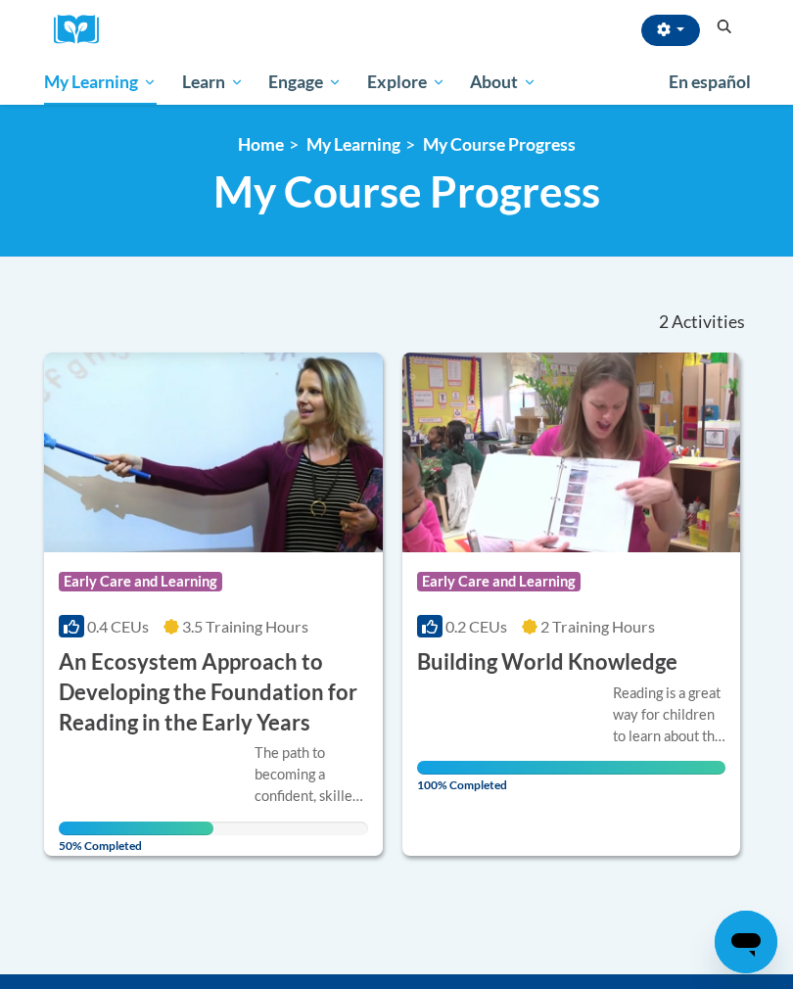
click at [0, 0] on span "Early Care and Learning" at bounding box center [0, 0] width 0 height 0
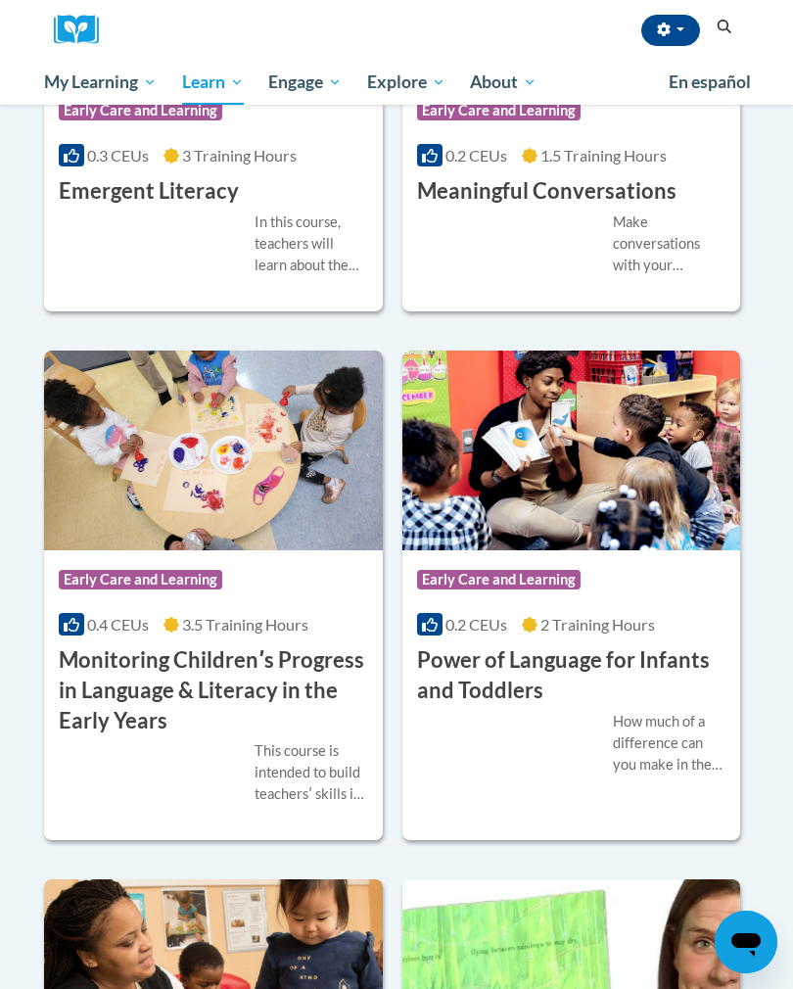
scroll to position [2438, 0]
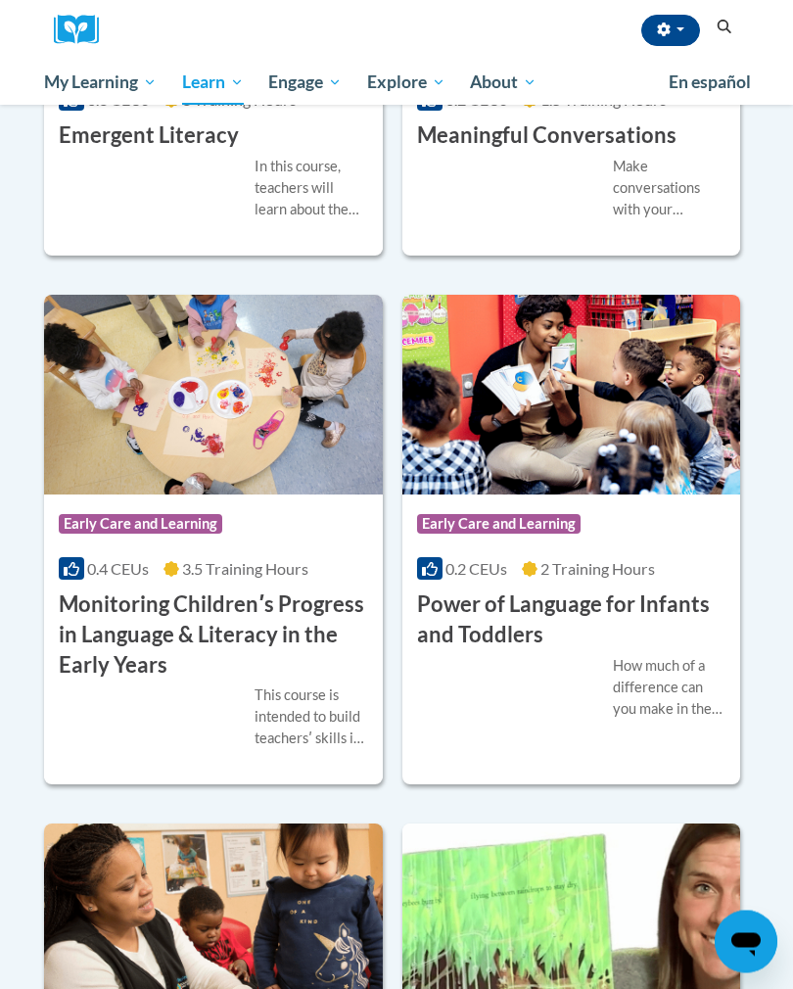
click at [623, 496] on img at bounding box center [572, 396] width 339 height 200
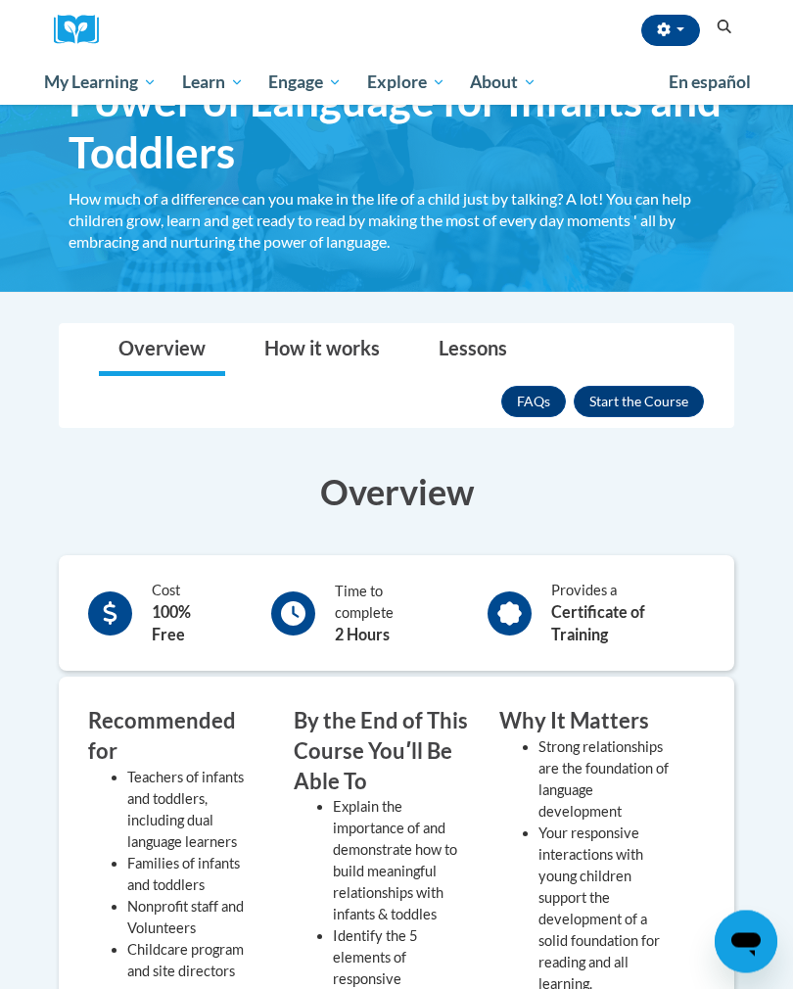
scroll to position [122, 0]
click at [641, 407] on button "Enroll" at bounding box center [639, 401] width 130 height 31
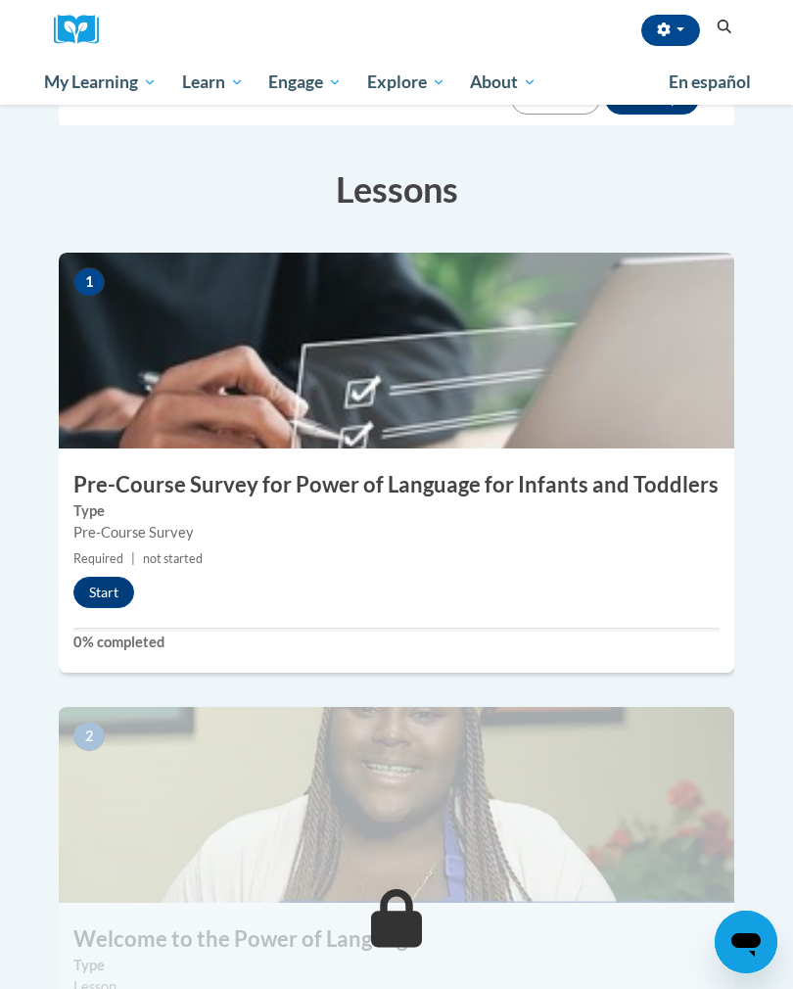
scroll to position [422, 0]
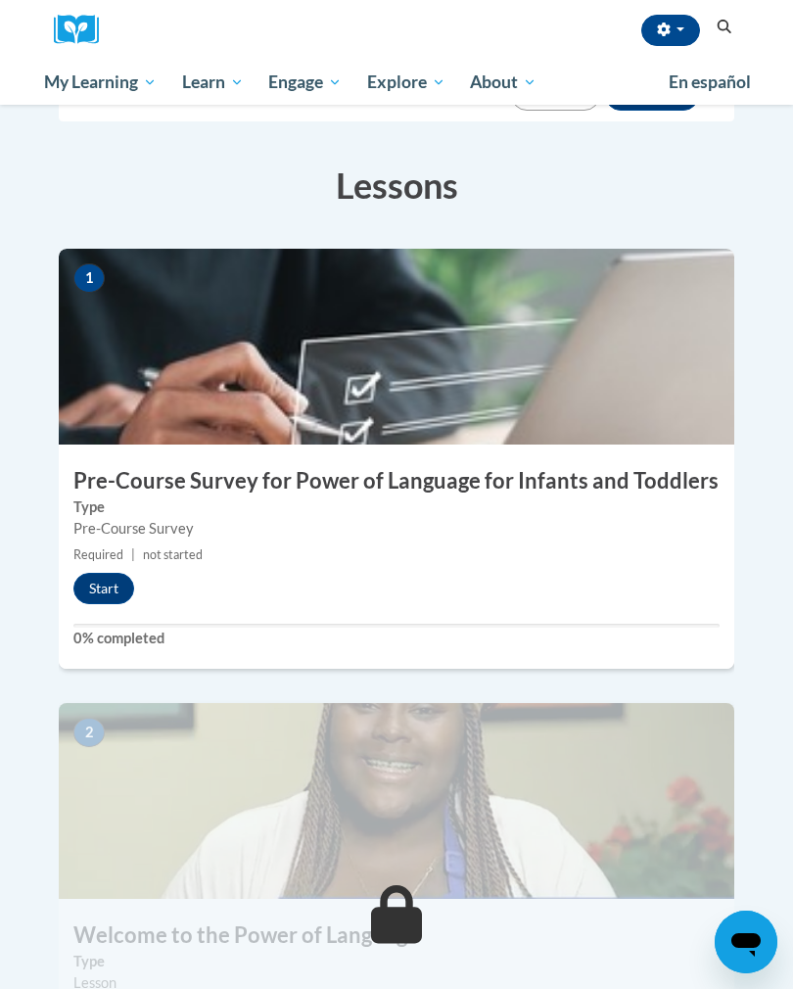
click at [108, 573] on button "Start" at bounding box center [103, 588] width 61 height 31
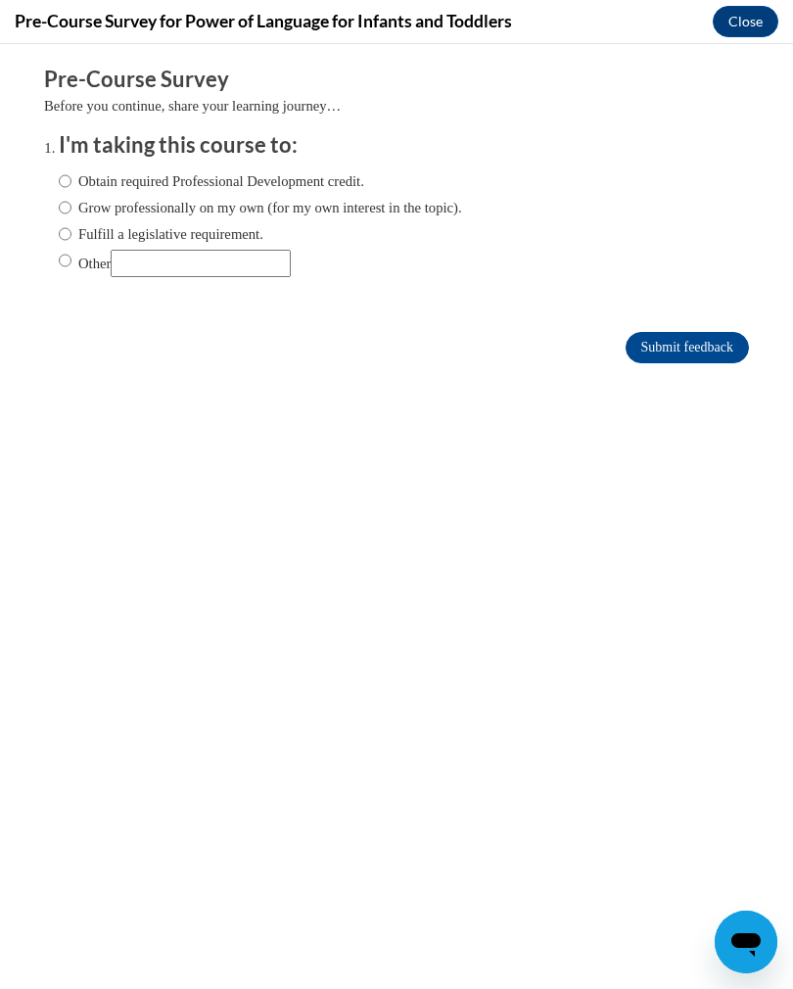
scroll to position [0, 0]
click at [72, 180] on input "Obtain required Professional Development credit." at bounding box center [65, 181] width 13 height 22
radio input "true"
click at [679, 349] on input "Submit feedback" at bounding box center [687, 347] width 123 height 31
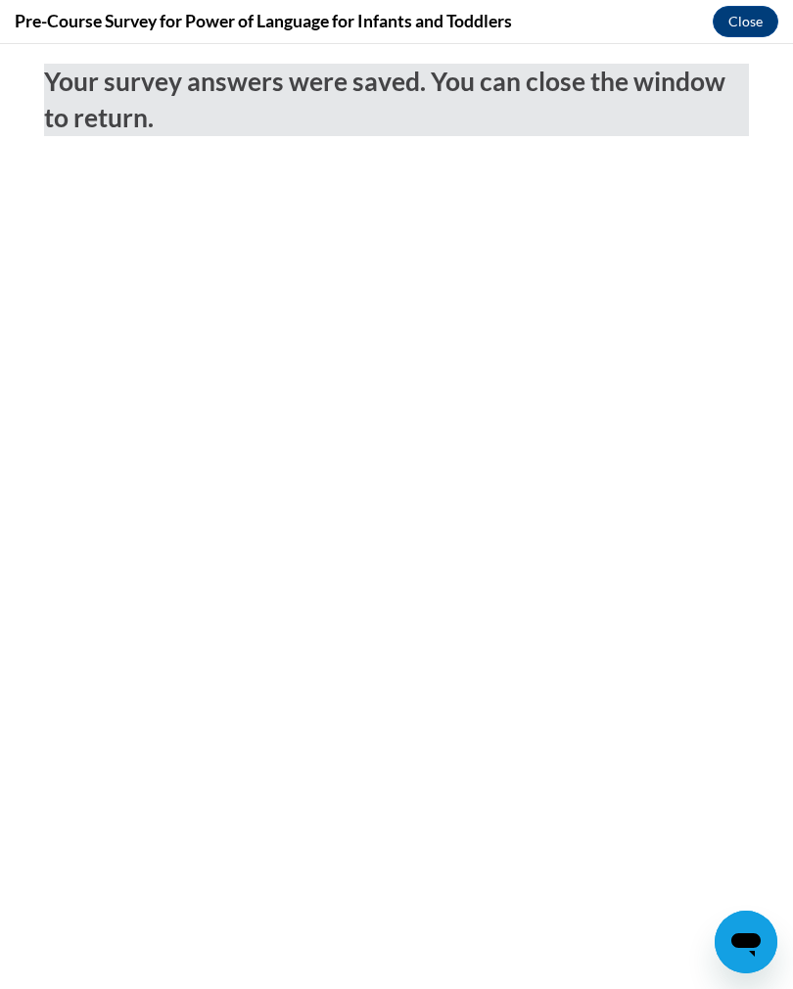
click at [742, 21] on button "Close" at bounding box center [746, 21] width 66 height 31
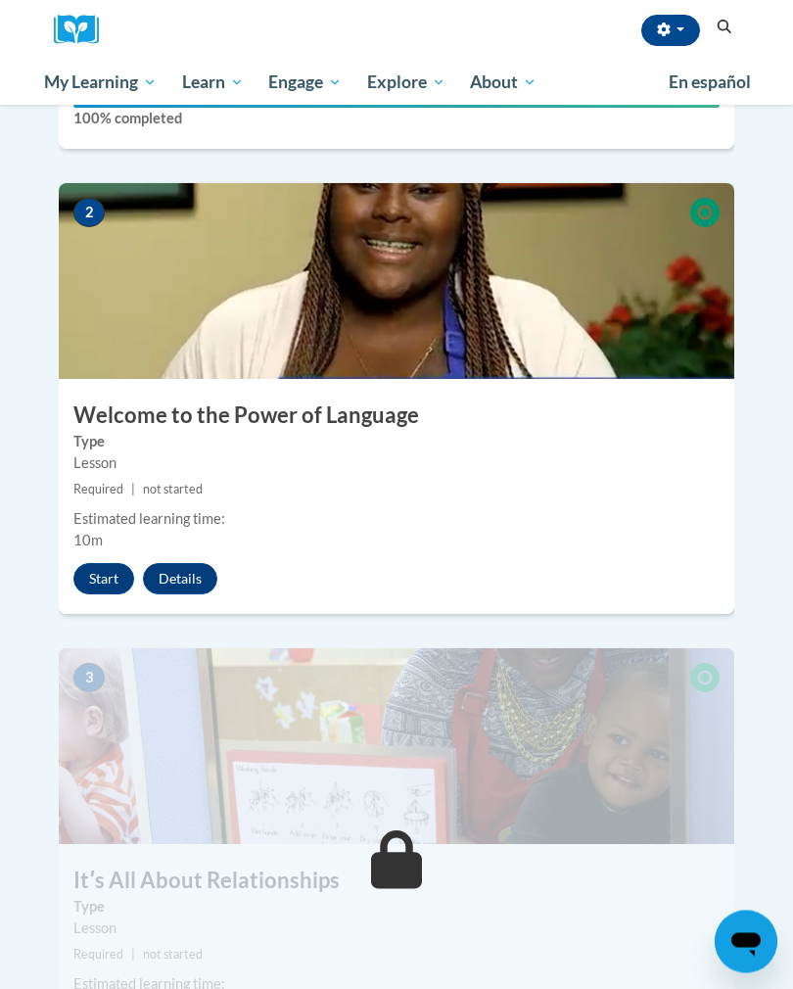
scroll to position [944, 0]
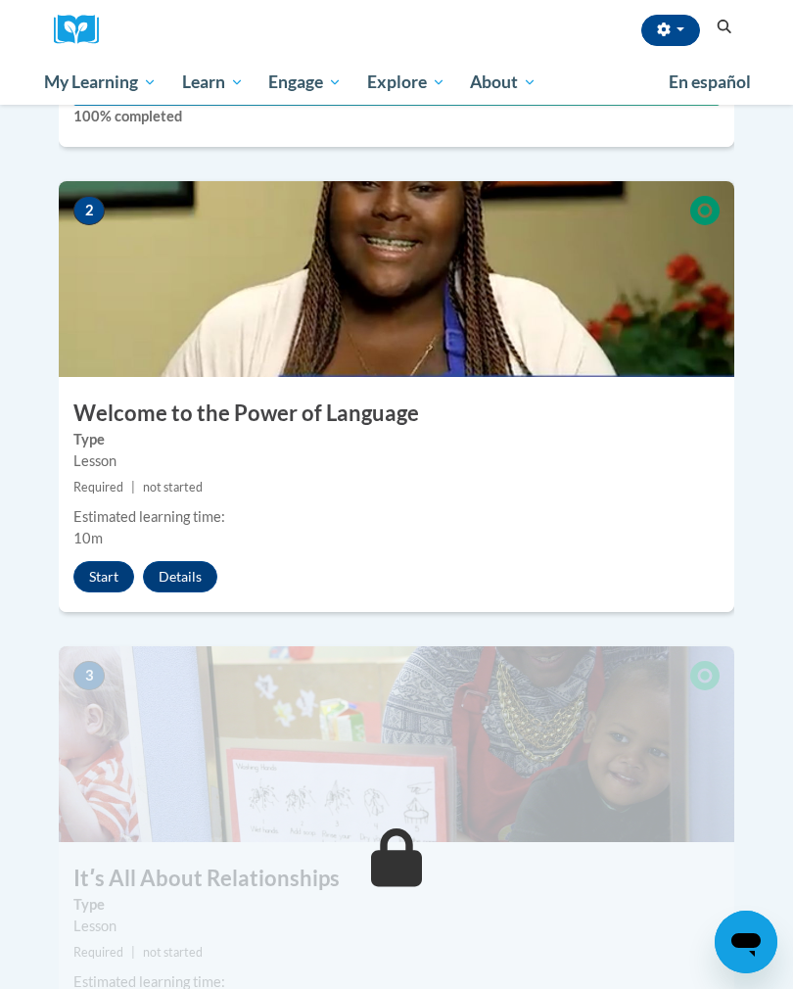
click at [109, 561] on button "Start" at bounding box center [103, 576] width 61 height 31
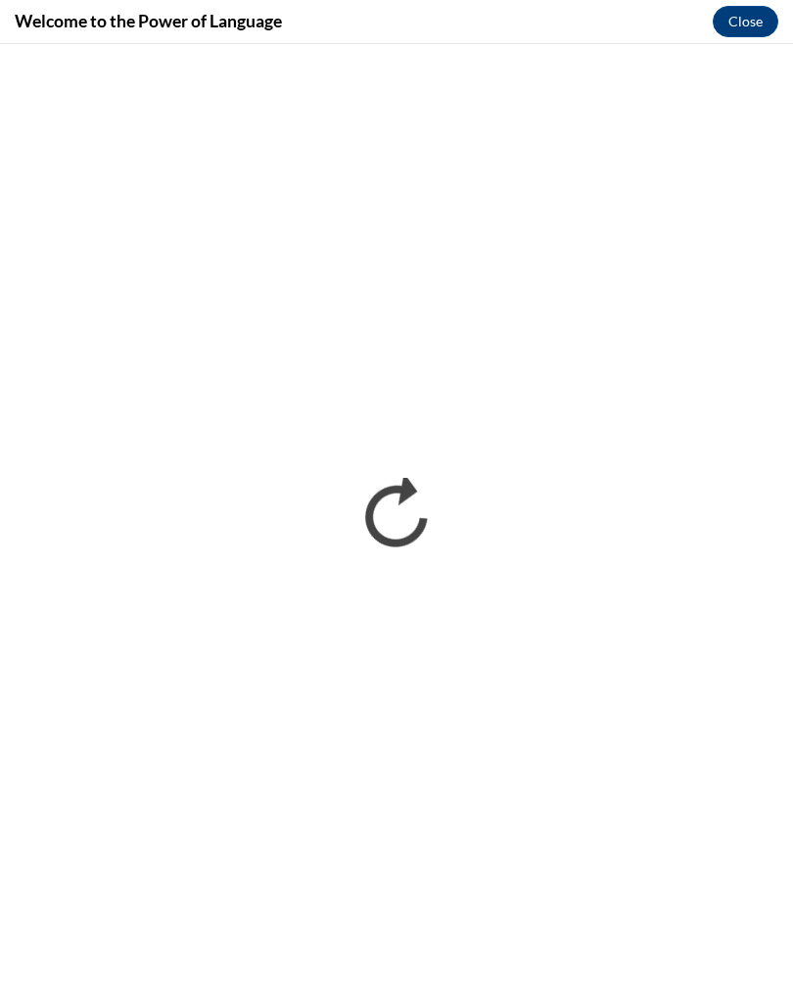
scroll to position [0, 0]
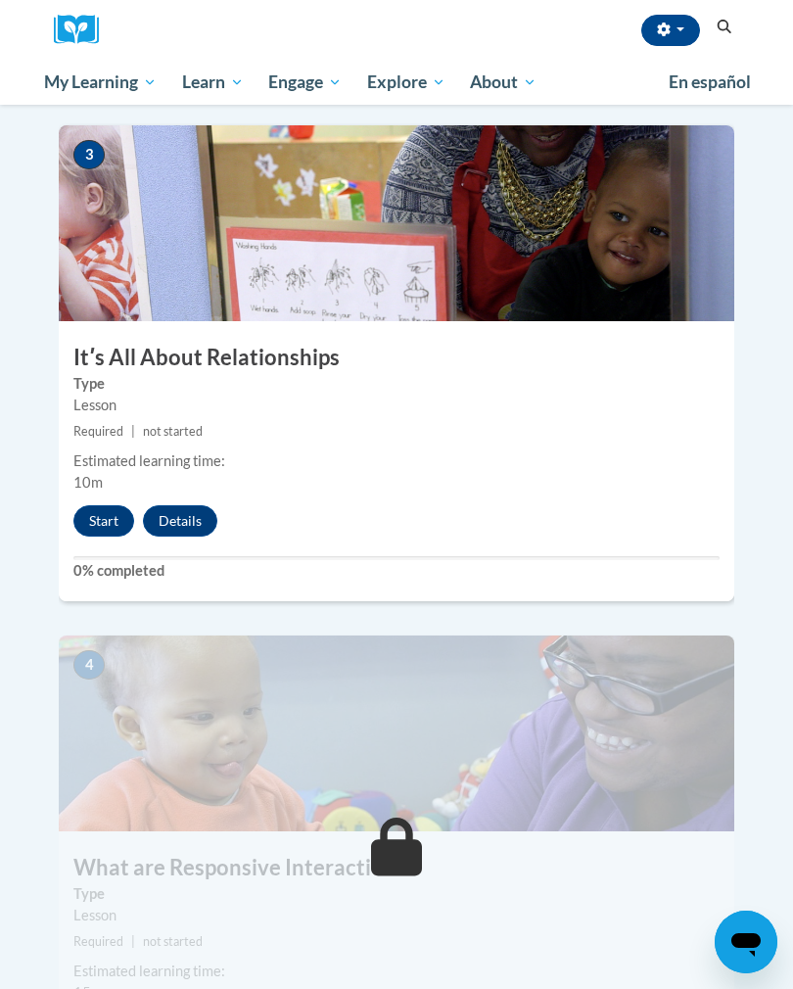
scroll to position [1517, 0]
